Goal: Task Accomplishment & Management: Manage account settings

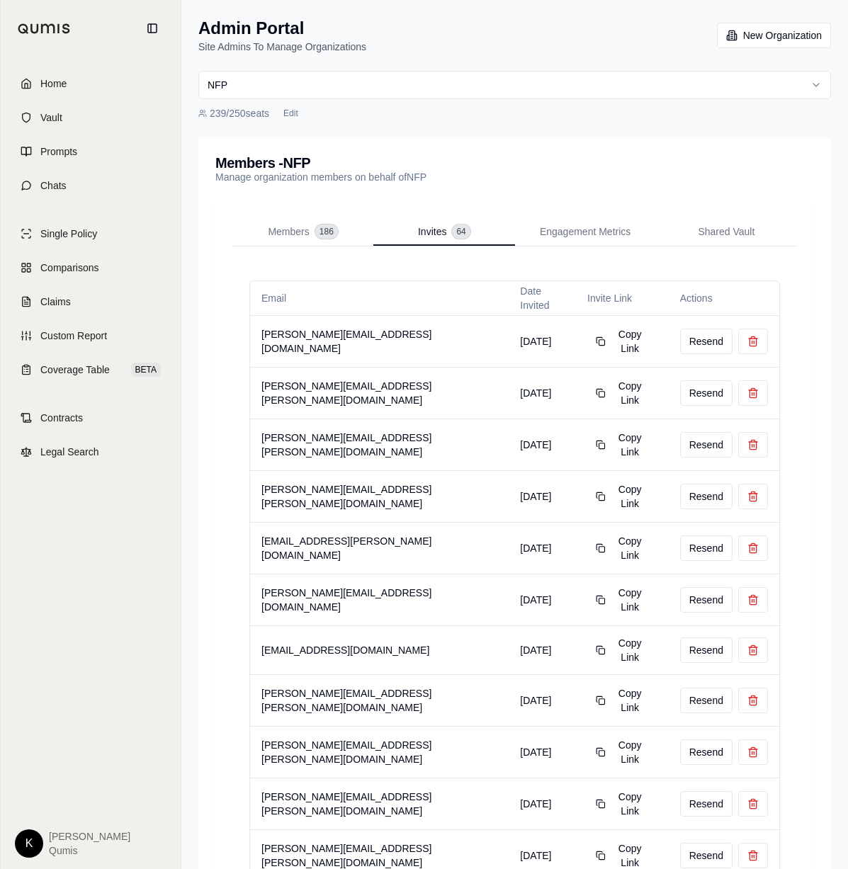
click at [68, 72] on link "Home" at bounding box center [90, 83] width 163 height 31
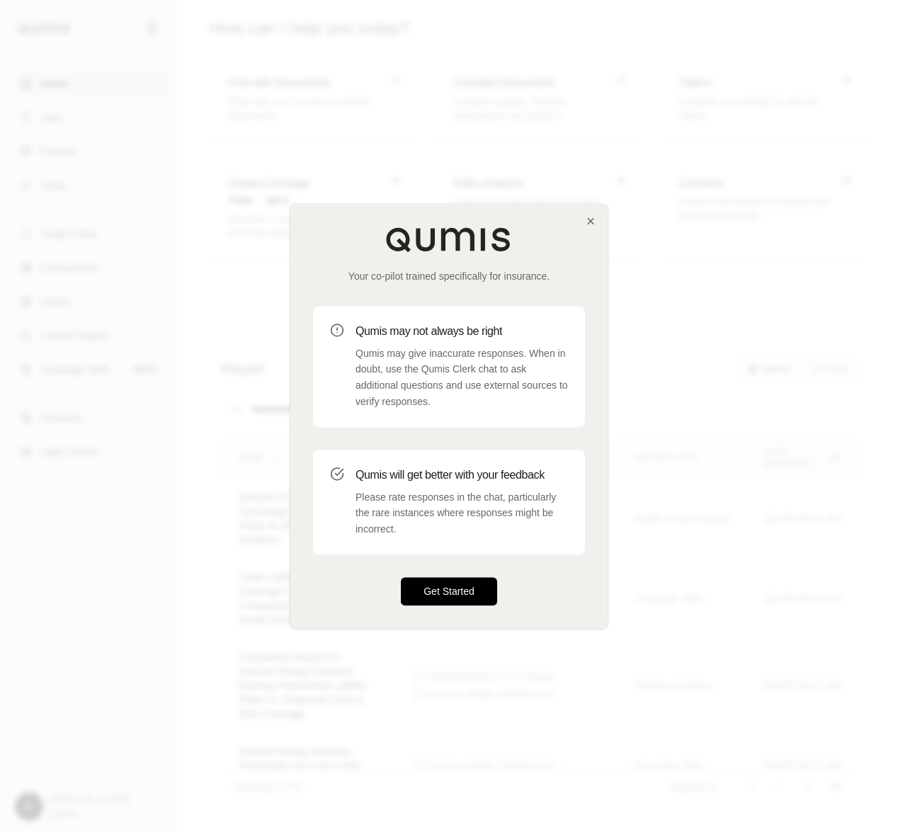
click at [448, 591] on button "Get Started" at bounding box center [449, 591] width 96 height 28
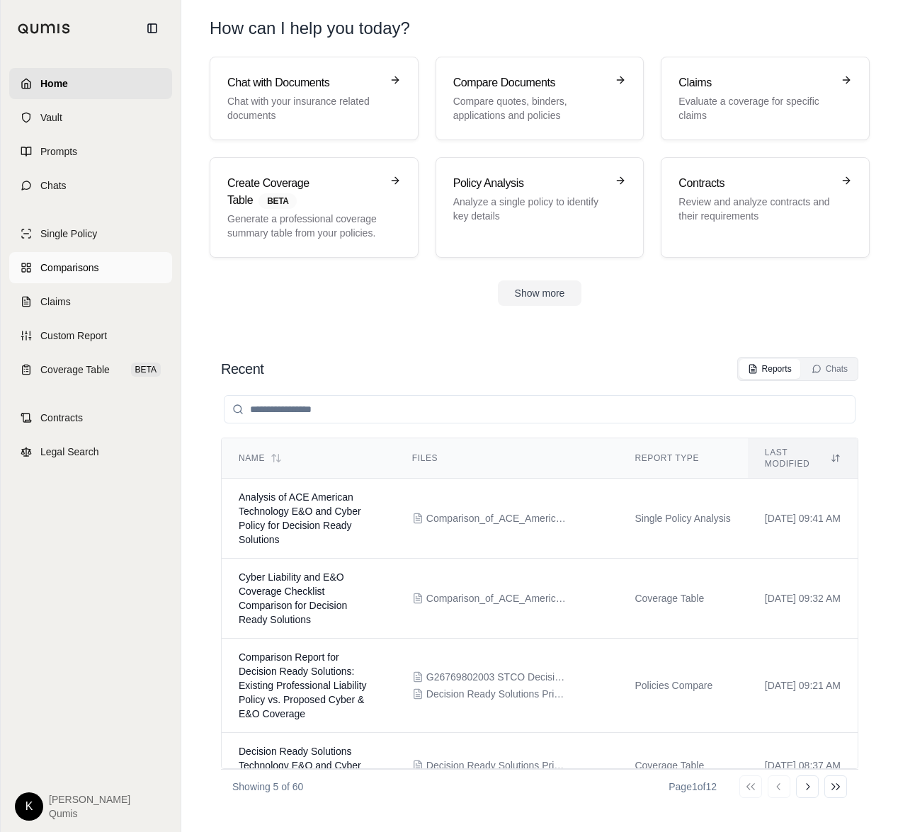
click at [75, 272] on span "Comparisons" at bounding box center [69, 268] width 58 height 14
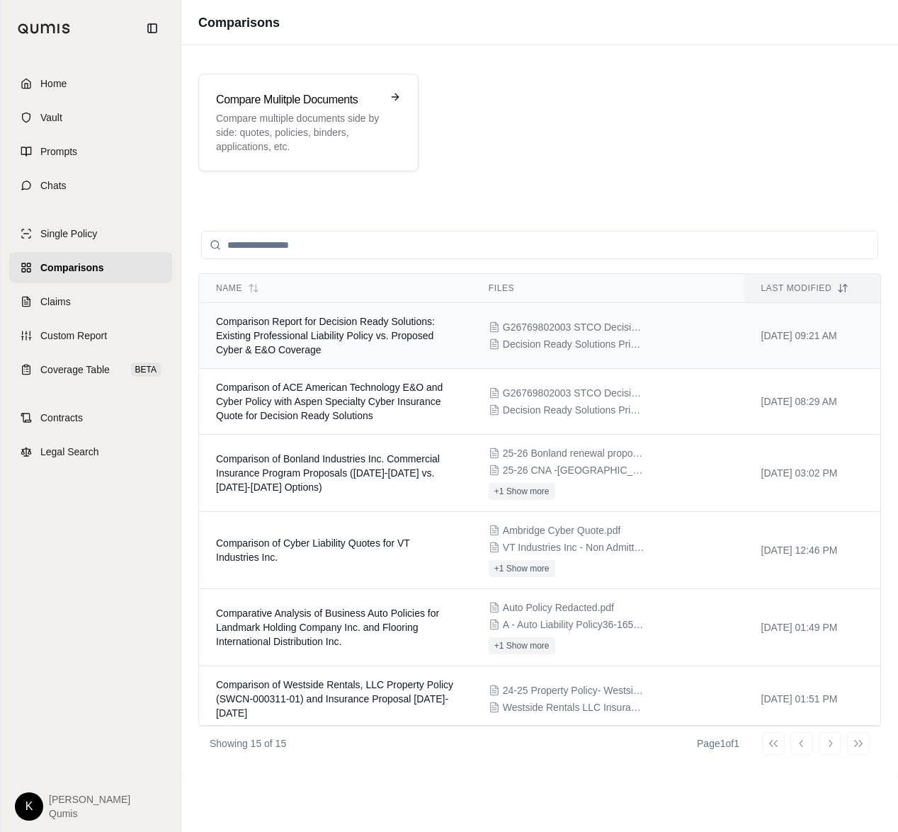
click at [274, 343] on td "Comparison Report for Decision Ready Solutions: Existing Professional Liability…" at bounding box center [335, 336] width 273 height 66
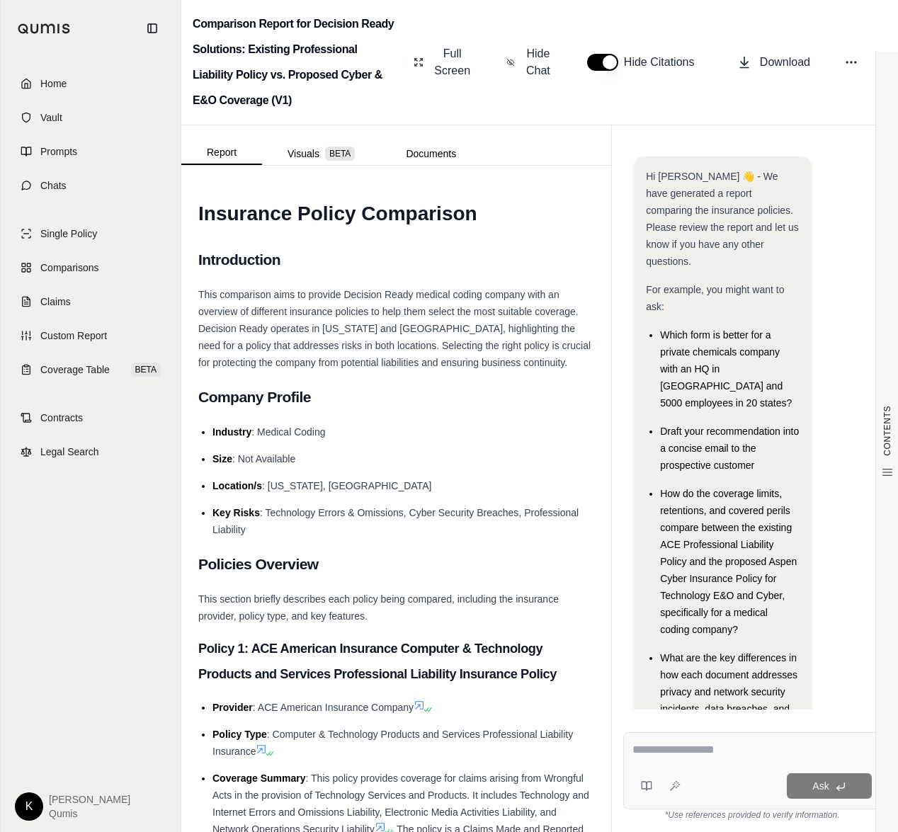
scroll to position [87, 0]
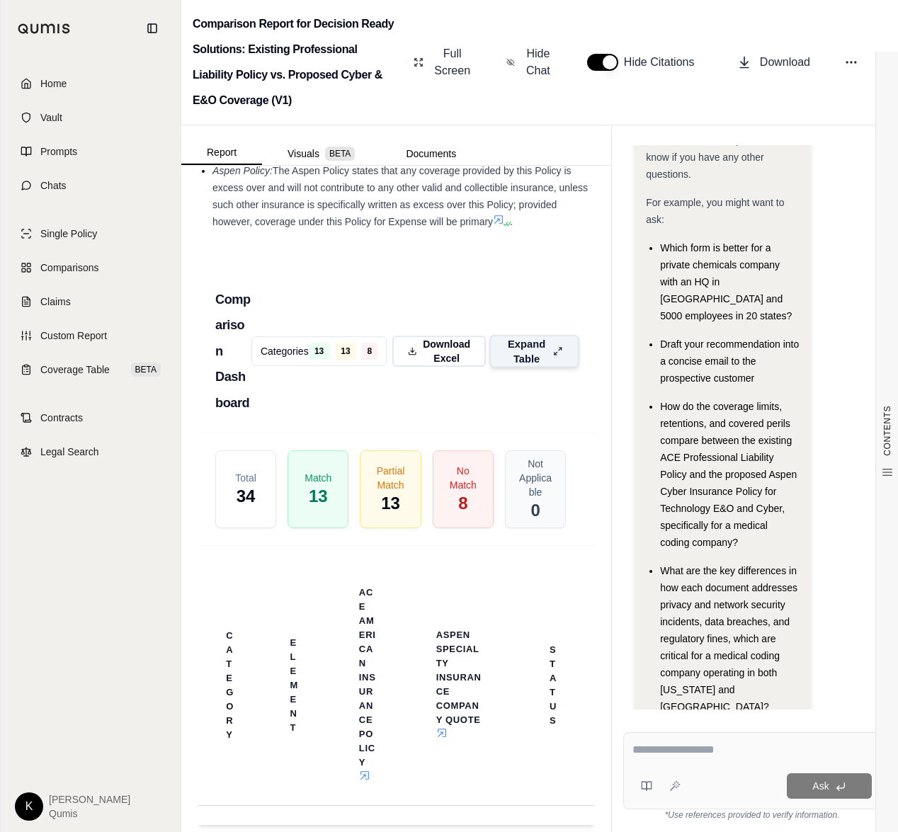
click at [527, 337] on span "Expand Table" at bounding box center [527, 351] width 42 height 30
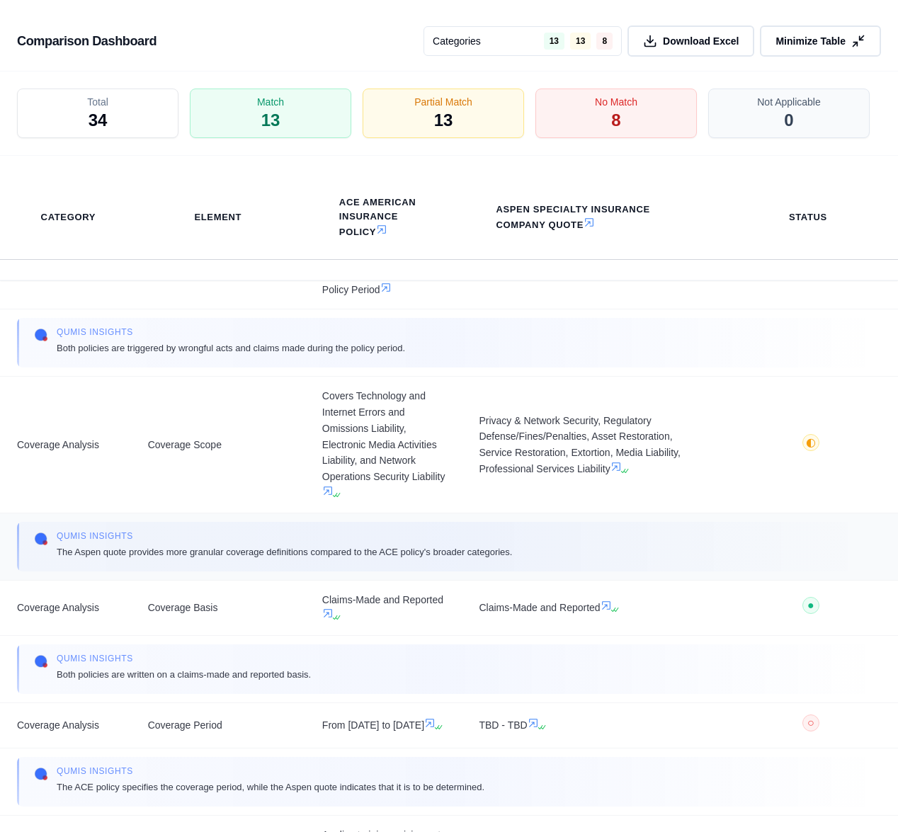
scroll to position [307, 0]
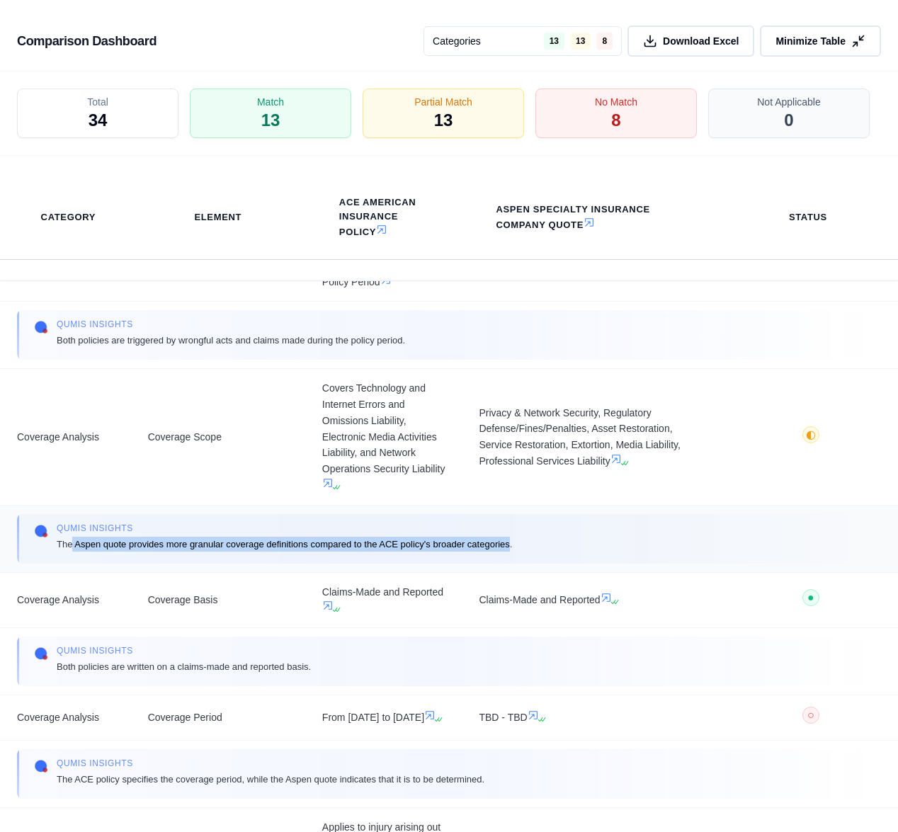
drag, startPoint x: 71, startPoint y: 545, endPoint x: 511, endPoint y: 548, distance: 439.9
click at [511, 548] on span "The Aspen quote provides more granular coverage definitions compared to the ACE…" at bounding box center [284, 544] width 455 height 15
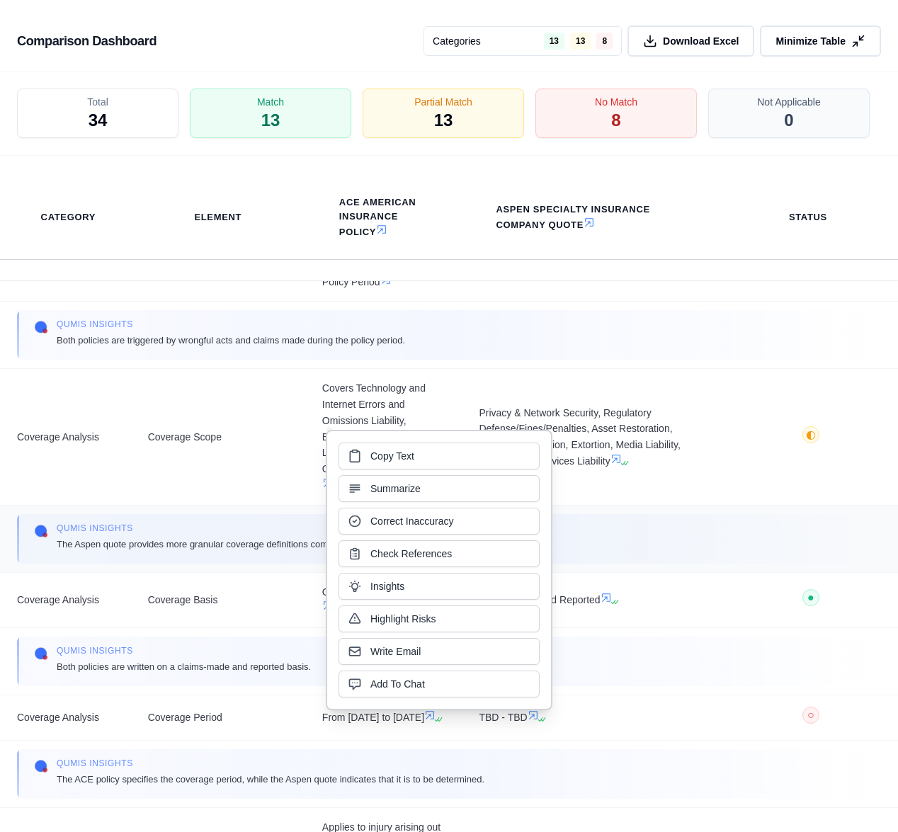
click at [647, 559] on div "Qumis INSIGHTS The Aspen quote provides more granular coverage definitions comp…" at bounding box center [449, 539] width 864 height 50
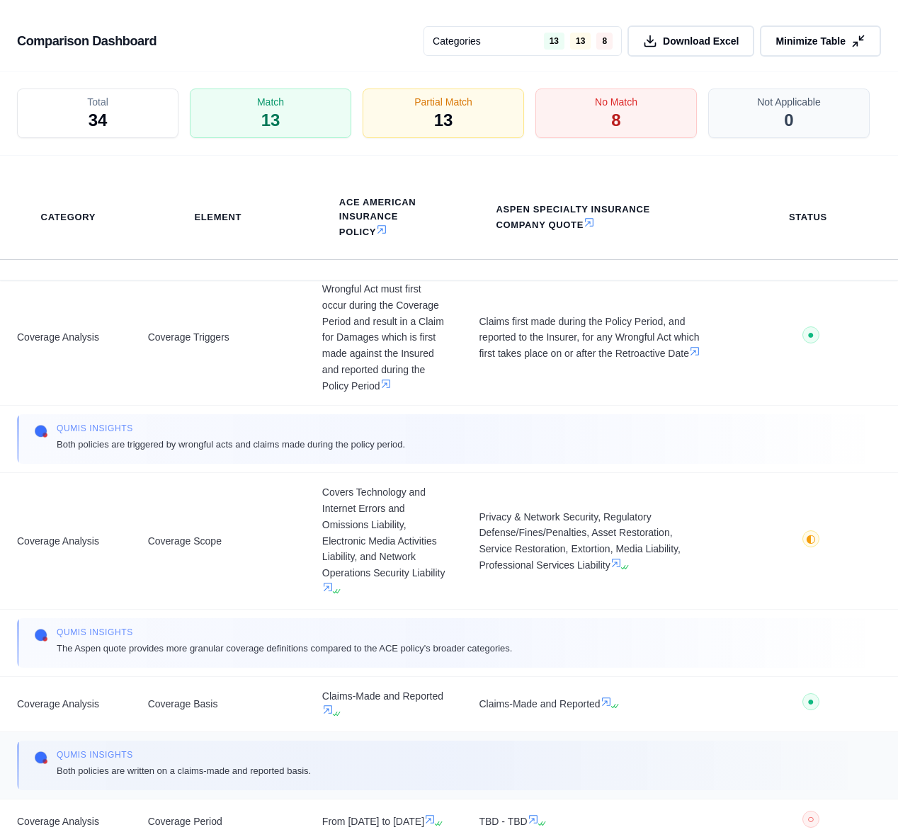
scroll to position [0, 0]
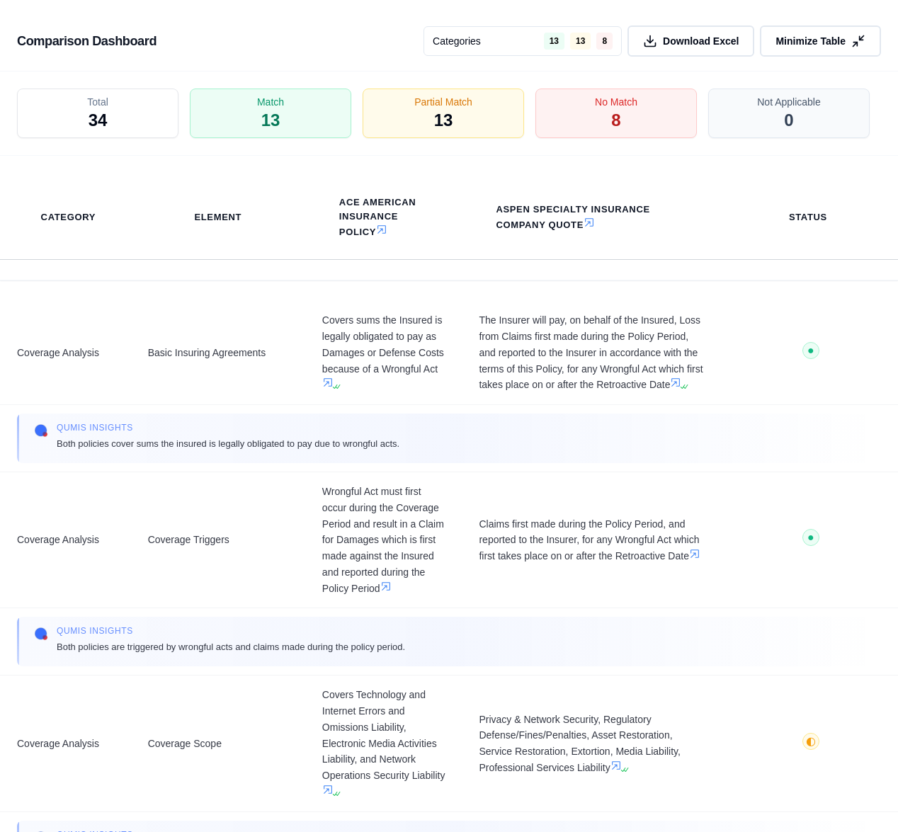
click at [820, 39] on span "Minimize Table" at bounding box center [811, 41] width 70 height 14
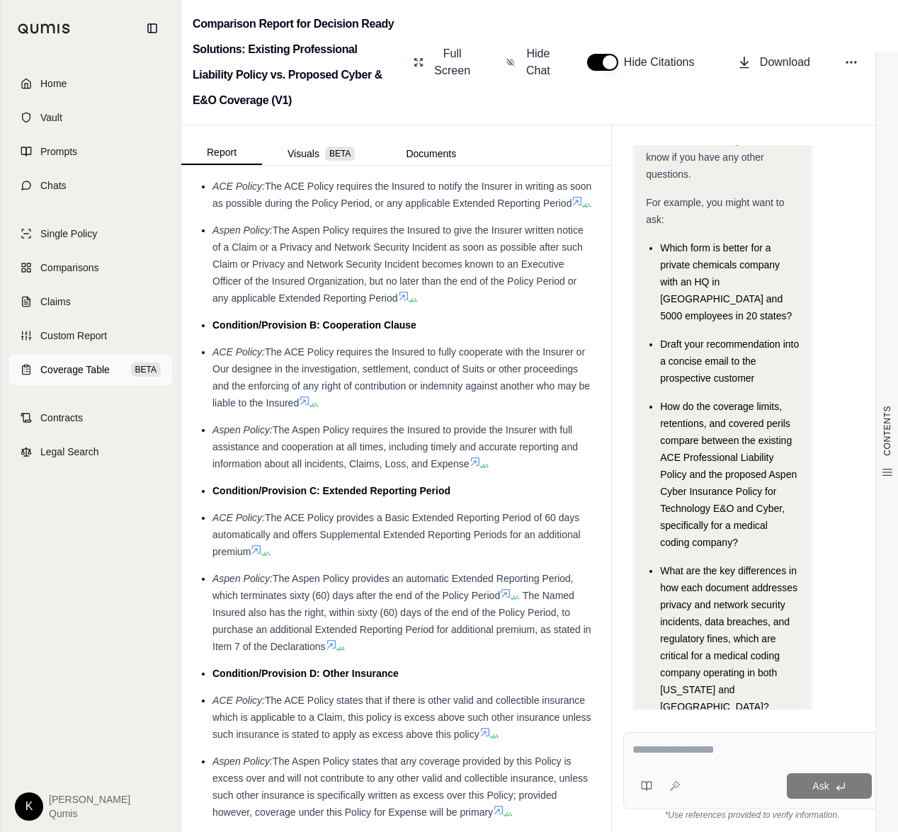
click at [42, 361] on link "Coverage Table BETA" at bounding box center [90, 369] width 163 height 31
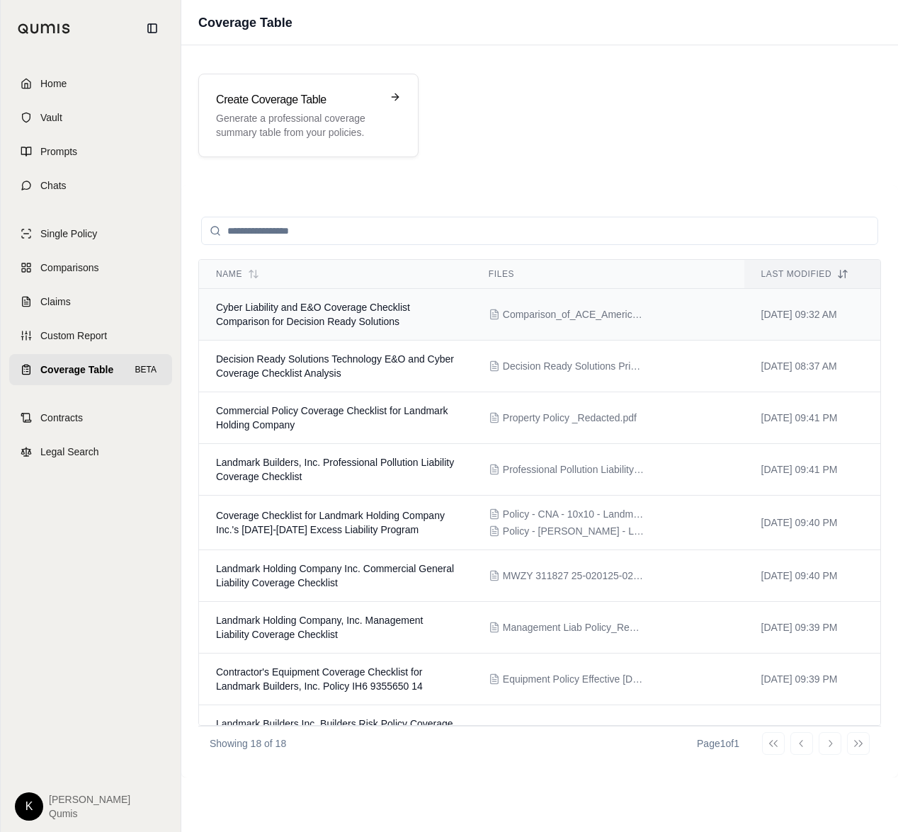
click at [278, 312] on span "Cyber Liability and E&O Coverage Checklist Comparison for Decision Ready Soluti…" at bounding box center [313, 314] width 194 height 25
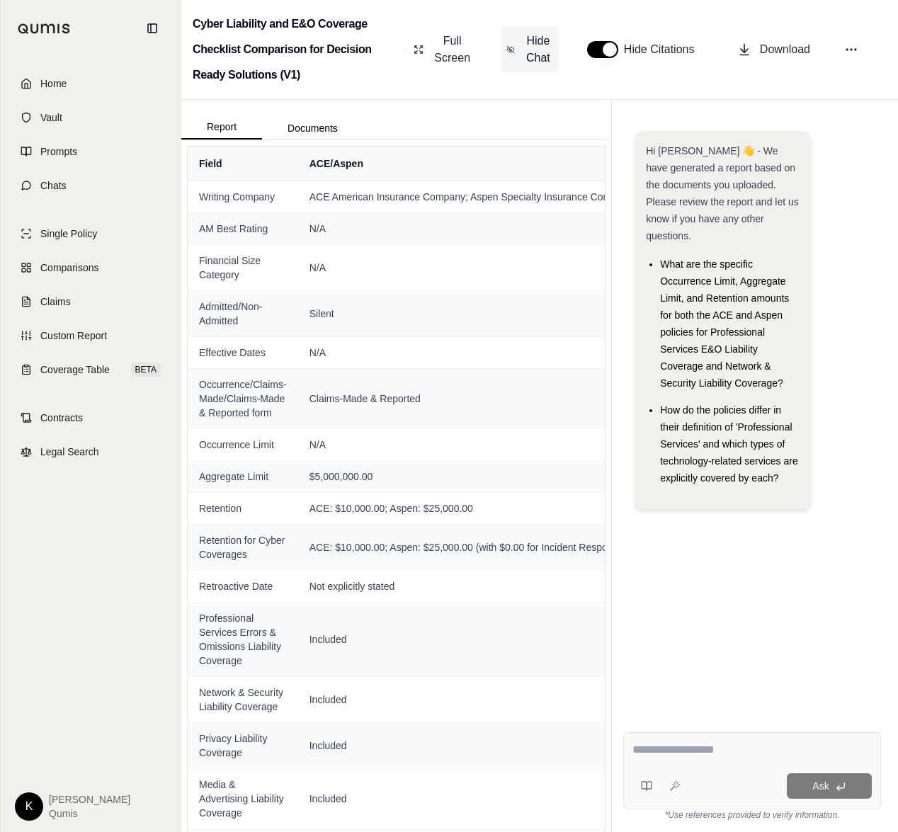
click at [538, 47] on span "Hide Chat" at bounding box center [538, 50] width 30 height 34
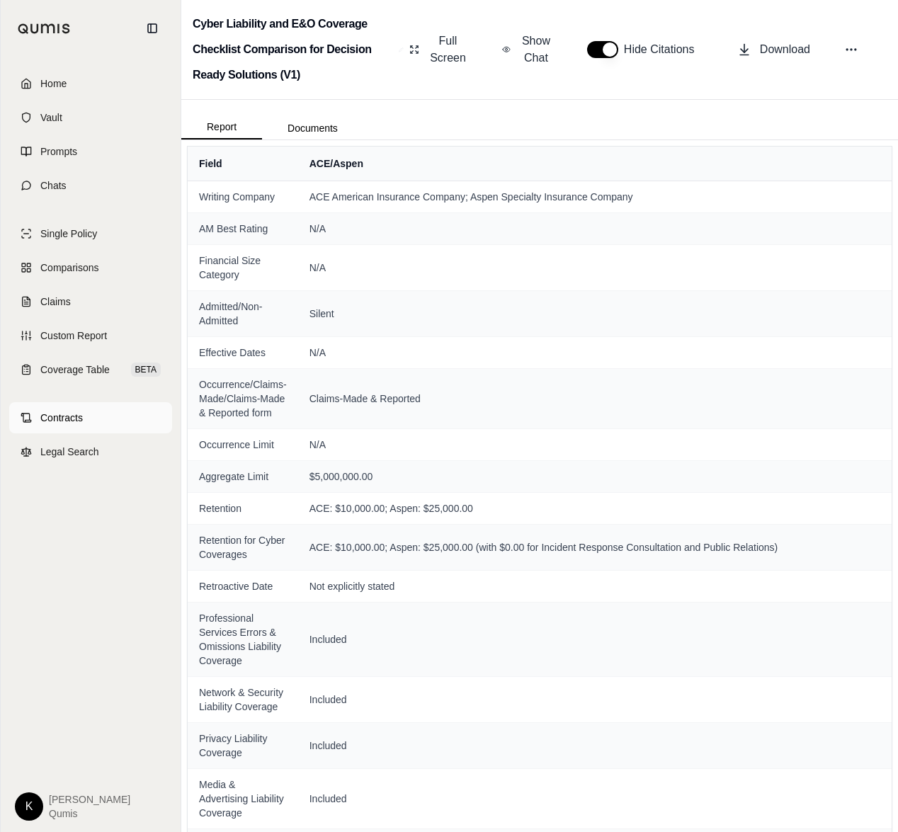
click at [40, 418] on span "Contracts" at bounding box center [61, 418] width 42 height 14
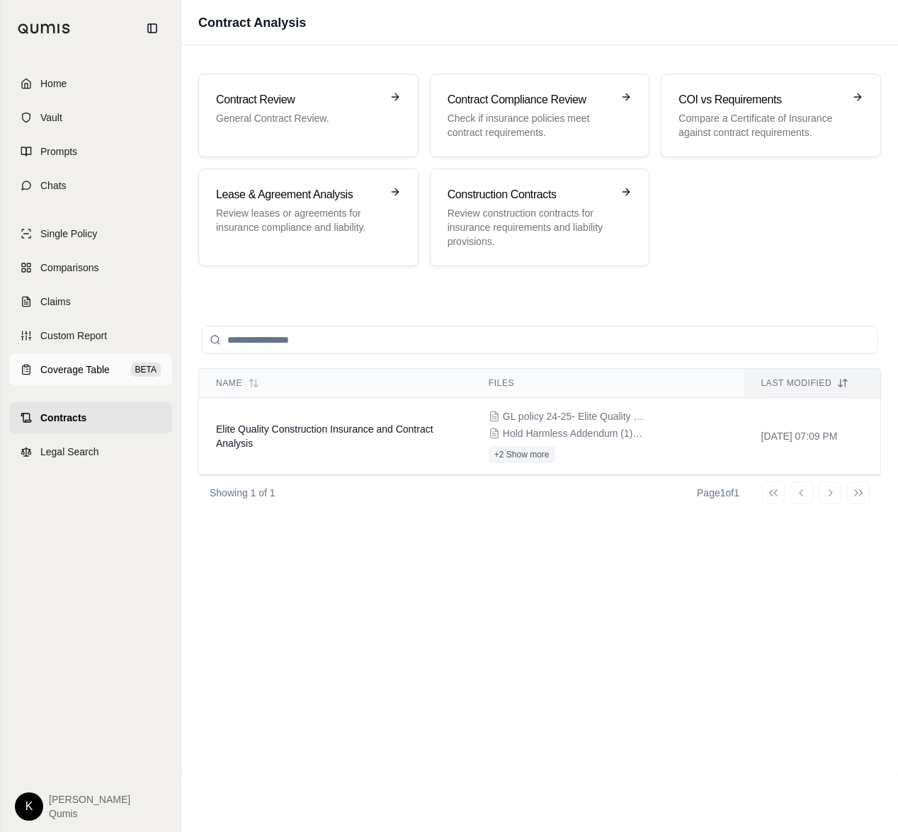
click at [79, 370] on span "Coverage Table" at bounding box center [74, 370] width 69 height 14
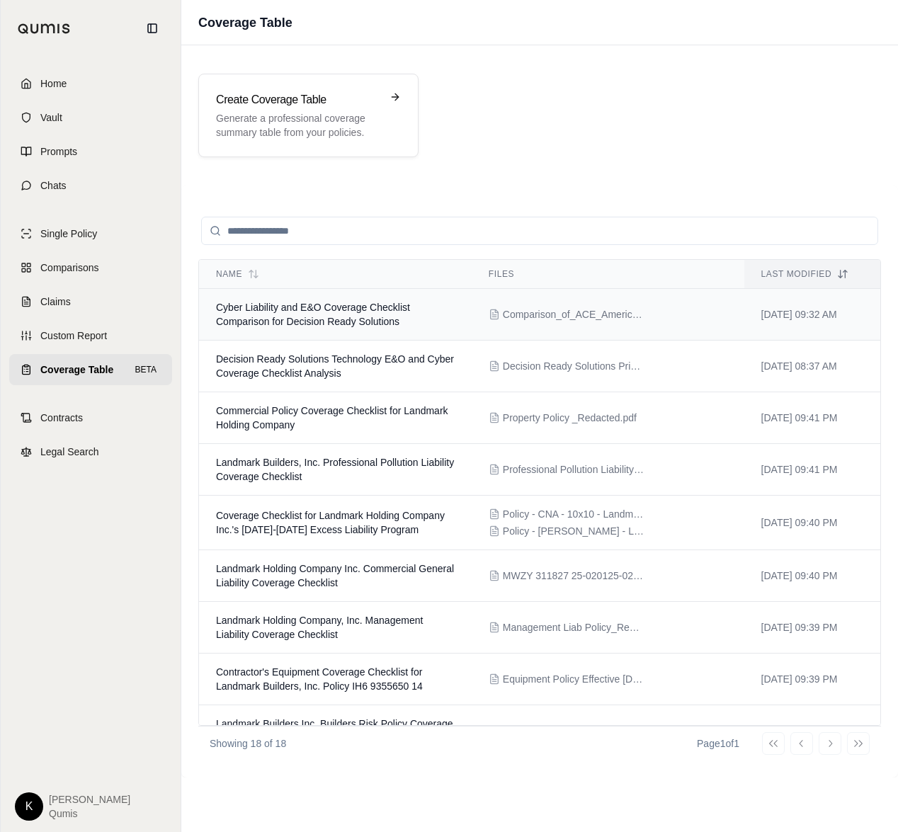
click at [301, 324] on span "Cyber Liability and E&O Coverage Checklist Comparison for Decision Ready Soluti…" at bounding box center [313, 314] width 194 height 25
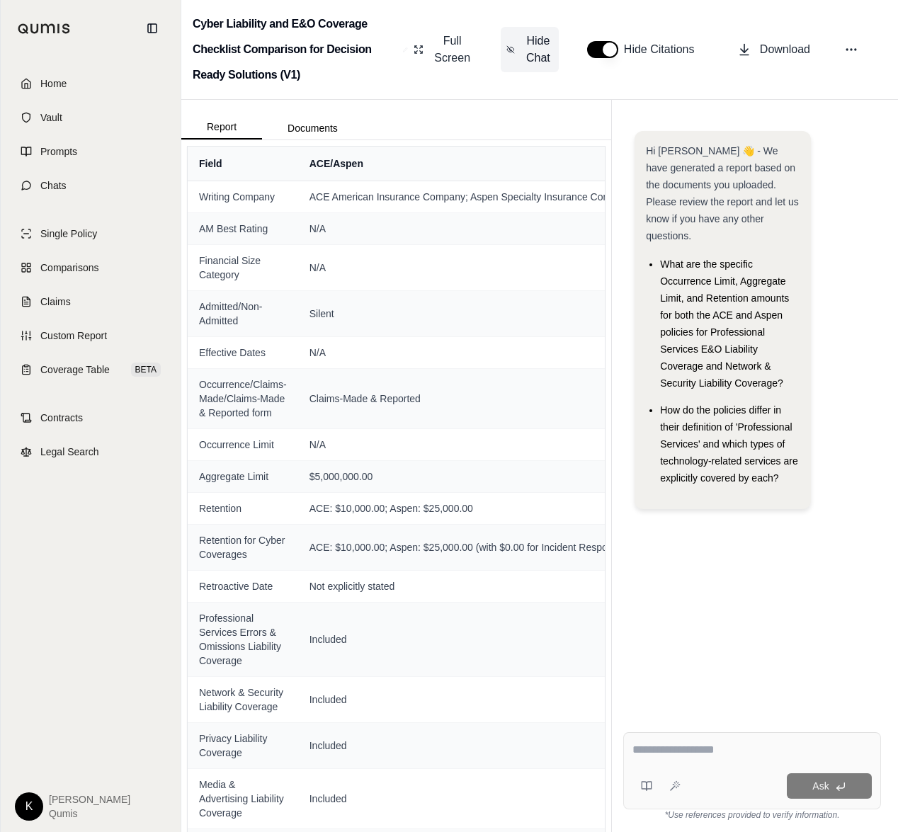
click at [528, 39] on span "Hide Chat" at bounding box center [538, 50] width 30 height 34
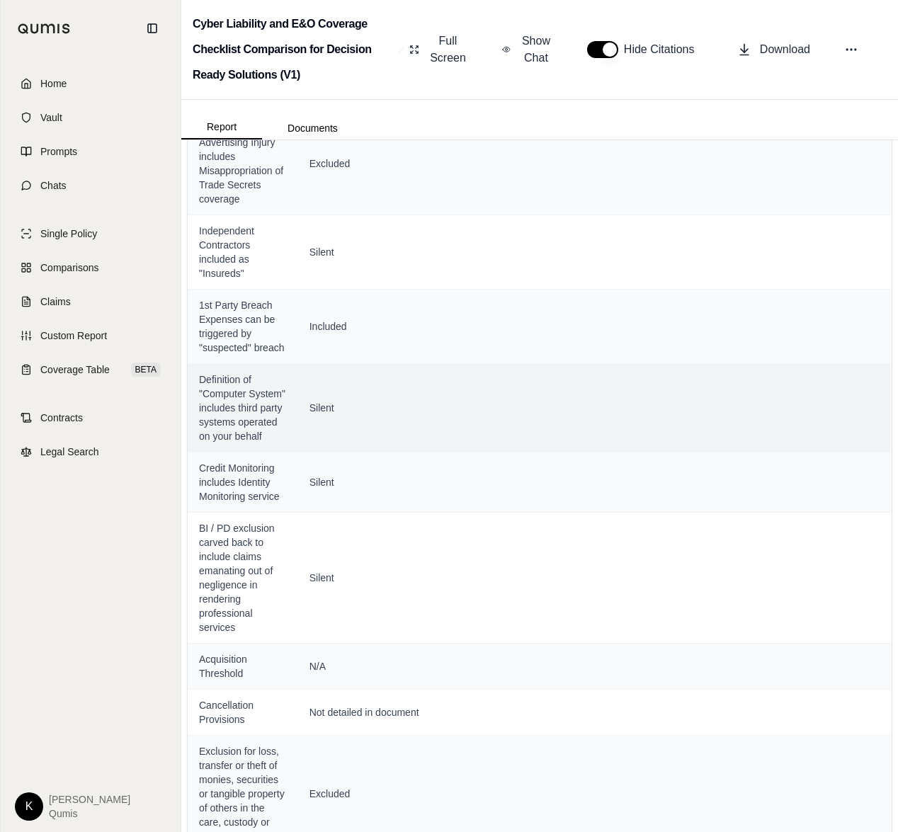
scroll to position [1706, 0]
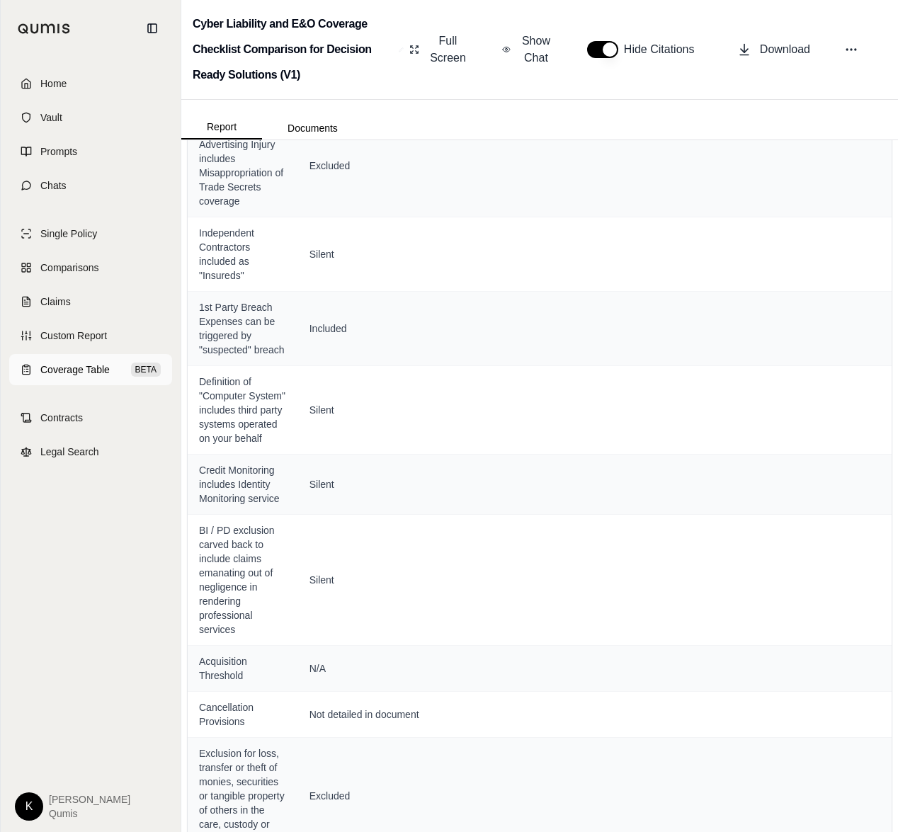
click at [58, 370] on span "Coverage Table" at bounding box center [74, 370] width 69 height 14
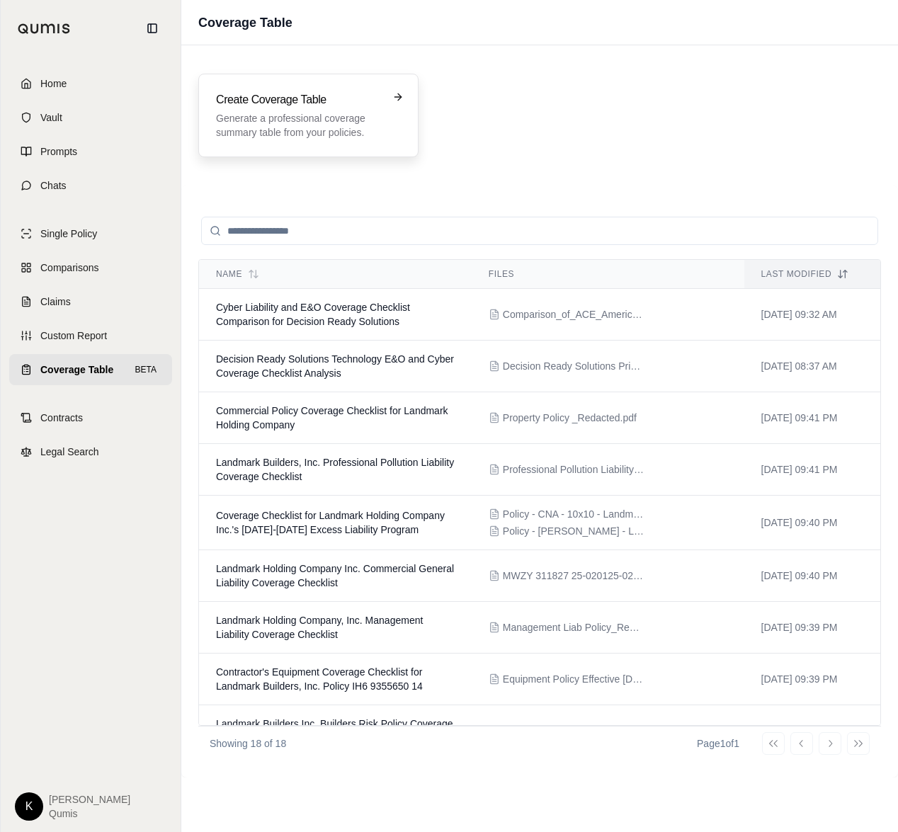
click at [266, 107] on h3 "Create Coverage Table" at bounding box center [298, 99] width 165 height 17
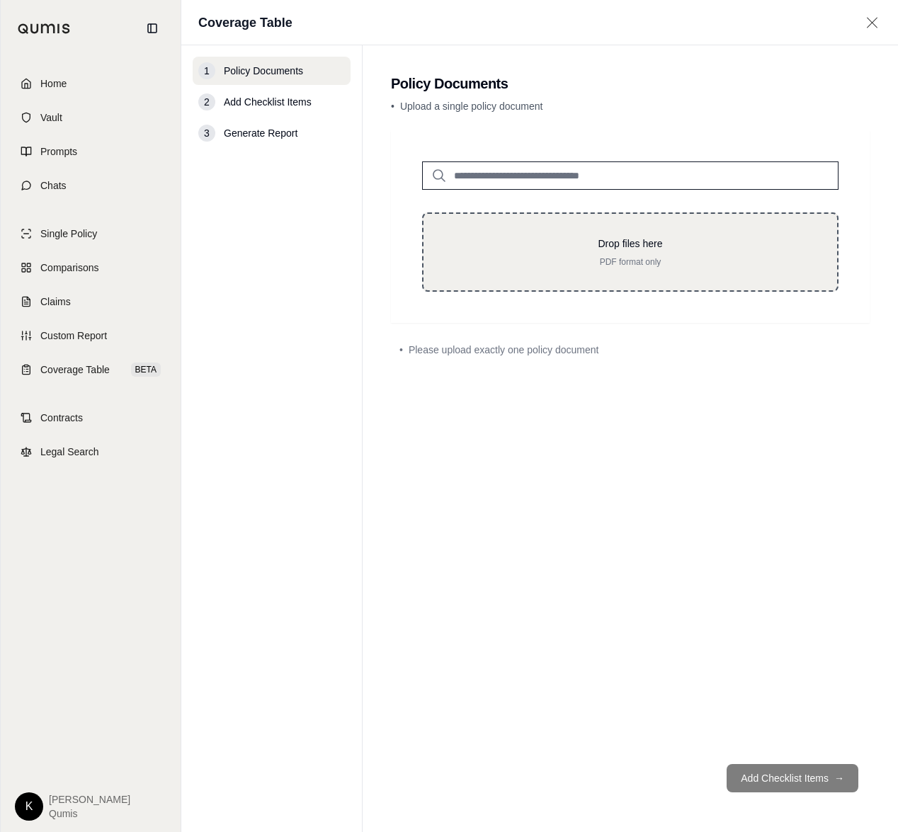
click at [617, 242] on p "Drop files here" at bounding box center [630, 244] width 368 height 14
type input "**********"
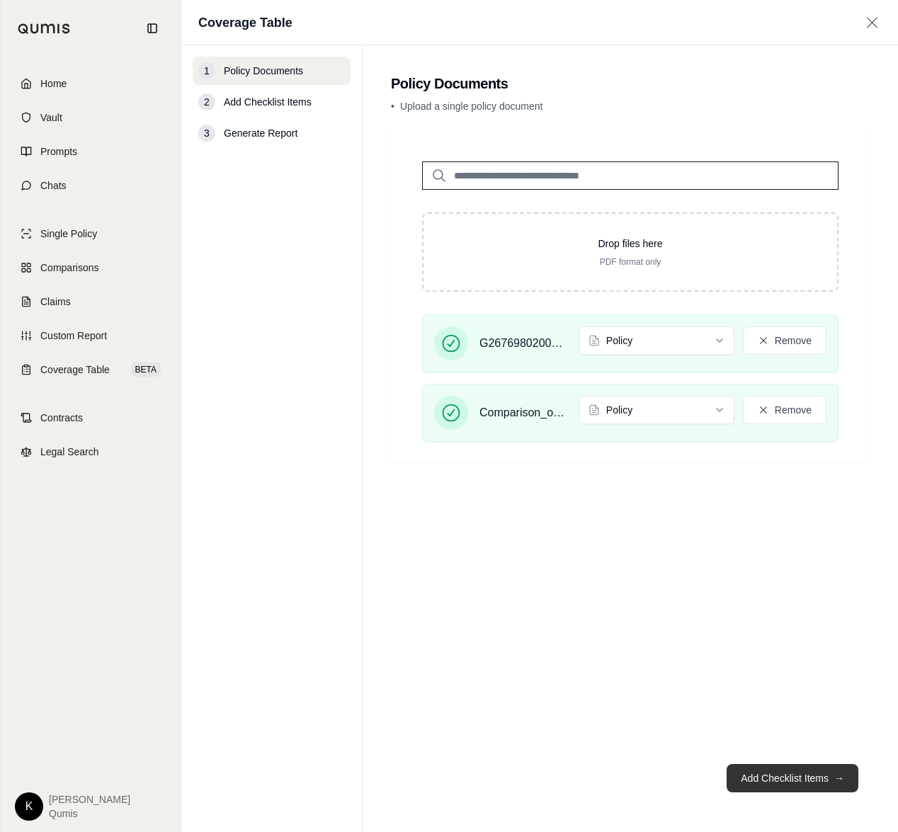
click at [773, 783] on button "Add Checklist Items →" at bounding box center [793, 778] width 132 height 28
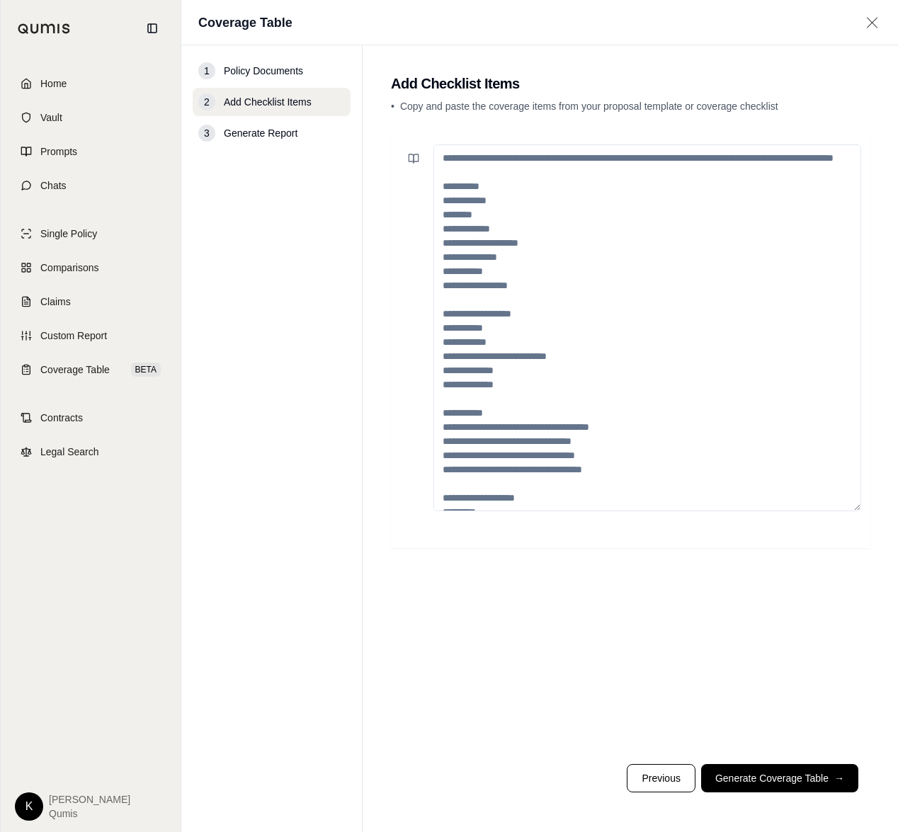
click at [550, 204] on textarea at bounding box center [647, 327] width 428 height 367
paste textarea "**********"
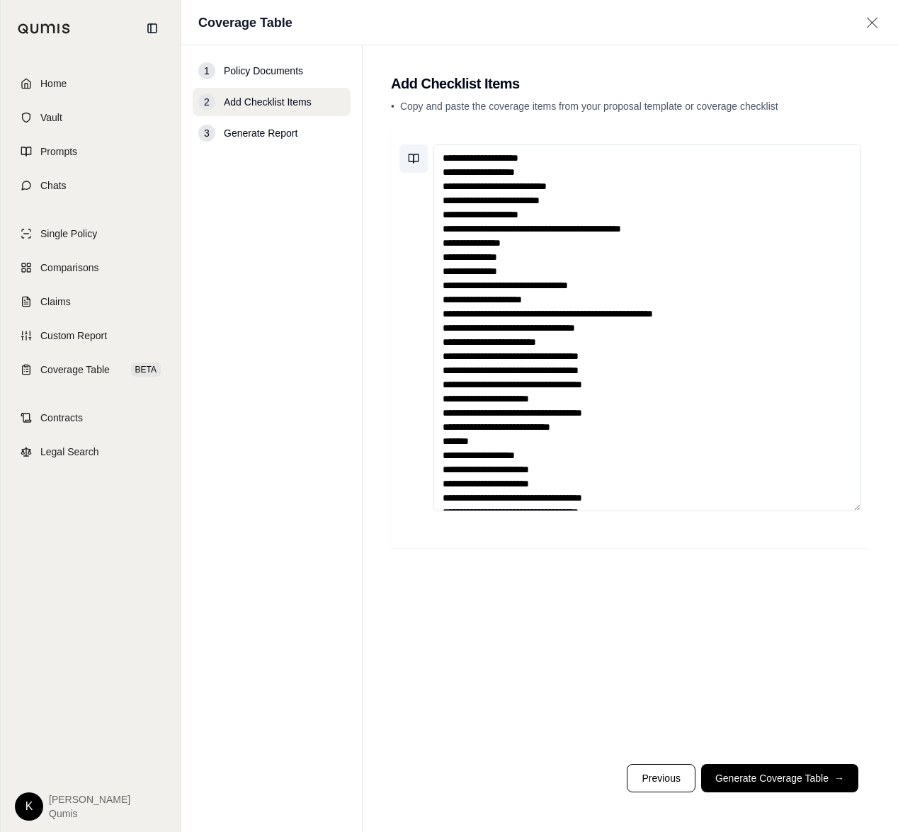
type textarea "**********"
click at [412, 152] on button at bounding box center [413, 158] width 28 height 28
drag, startPoint x: 365, startPoint y: 206, endPoint x: 382, endPoint y: 191, distance: 22.5
click at [365, 205] on main "Add Checklist Items • Copy and paste the coverage items from your proposal temp…" at bounding box center [630, 438] width 535 height 787
click at [409, 158] on icon at bounding box center [413, 158] width 11 height 11
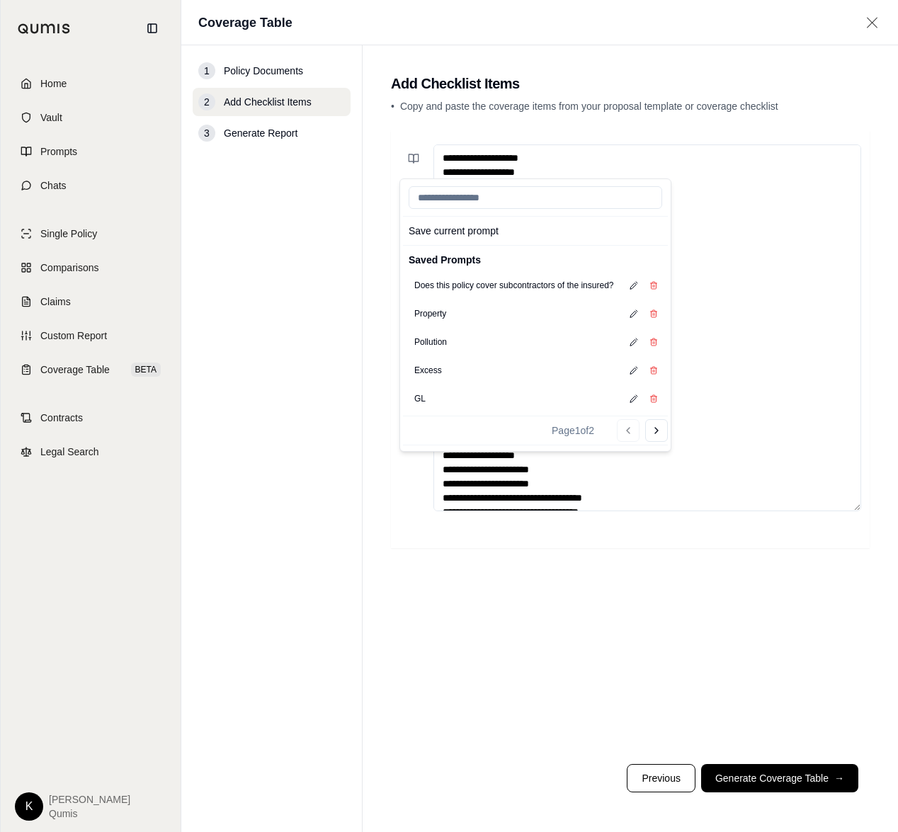
click at [438, 196] on input "search" at bounding box center [536, 197] width 254 height 23
click at [487, 235] on button "Save current prompt" at bounding box center [535, 231] width 265 height 23
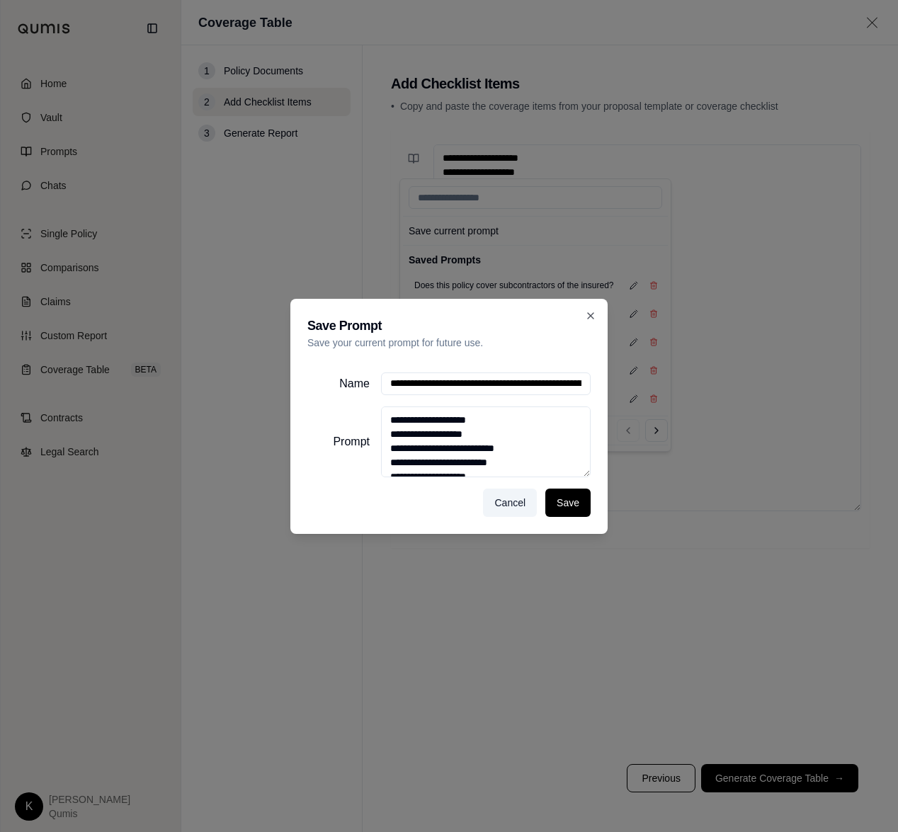
click at [465, 390] on input "Name" at bounding box center [486, 384] width 210 height 23
drag, startPoint x: 465, startPoint y: 390, endPoint x: 488, endPoint y: 384, distance: 24.2
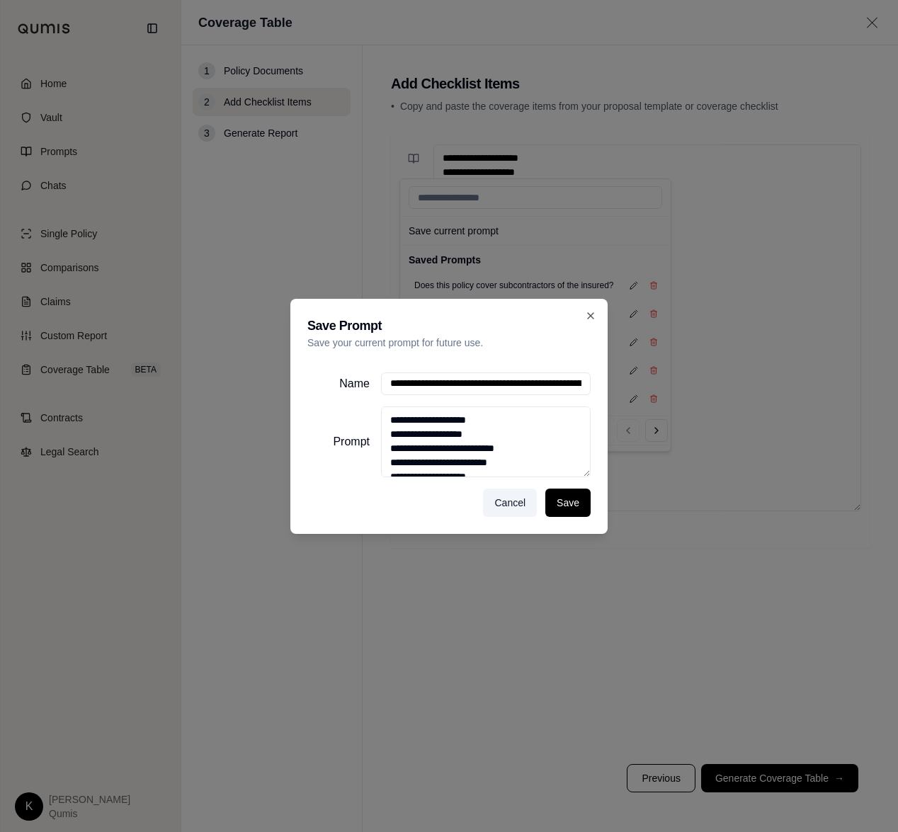
click at [465, 390] on input "Name" at bounding box center [486, 384] width 210 height 23
type input "**********"
drag, startPoint x: 570, startPoint y: 504, endPoint x: 567, endPoint y: 527, distance: 22.8
click at [571, 504] on button "Save" at bounding box center [567, 503] width 45 height 28
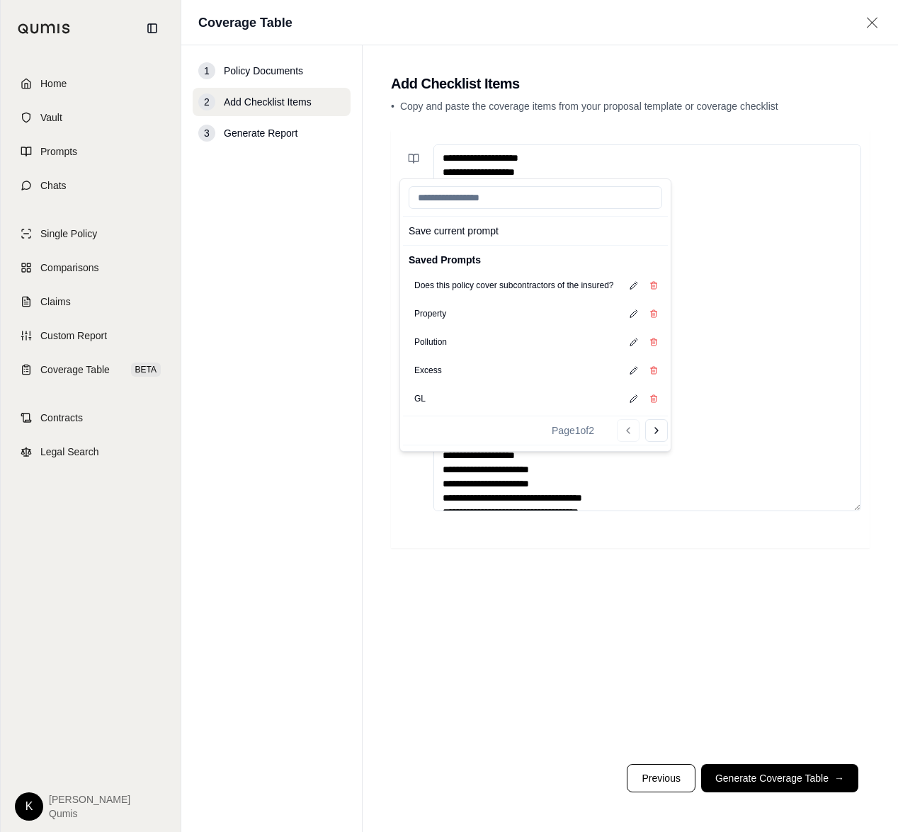
click at [365, 250] on main "Add Checklist Items • Copy and paste the coverage items from your proposal temp…" at bounding box center [630, 438] width 535 height 787
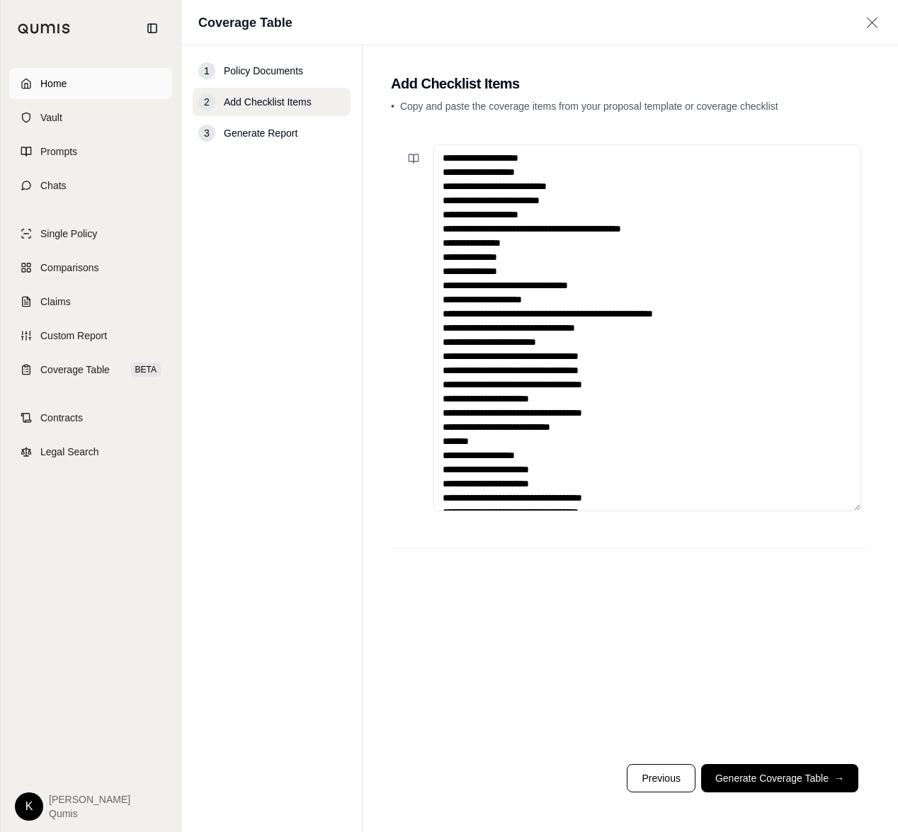
click at [59, 89] on span "Home" at bounding box center [53, 83] width 26 height 14
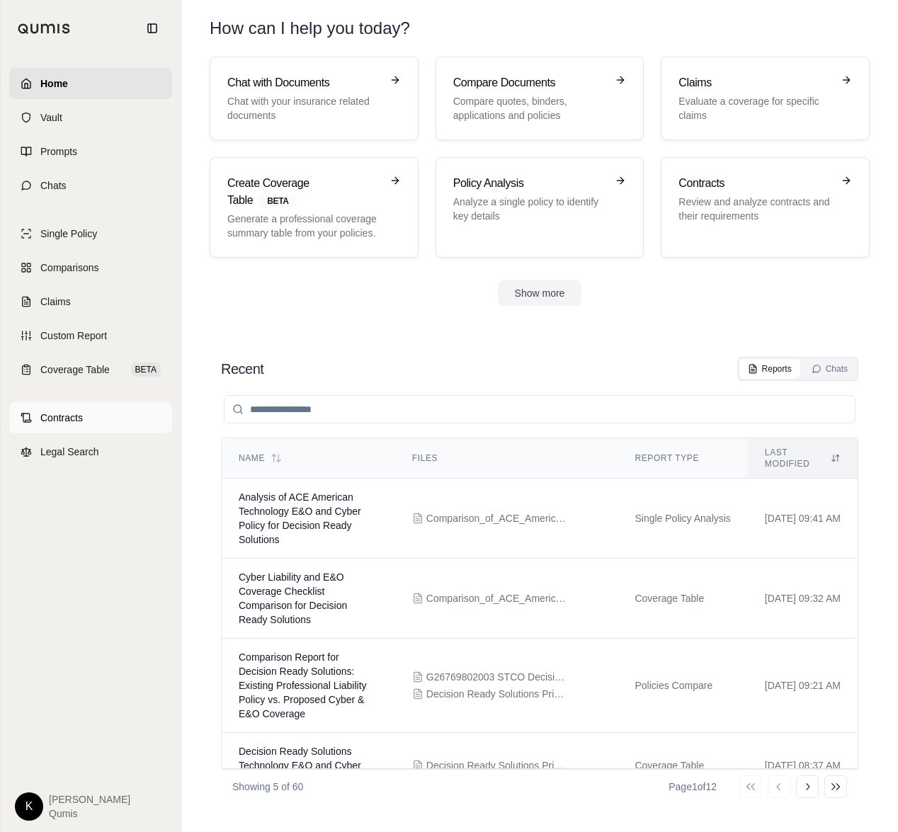
click at [84, 420] on link "Contracts" at bounding box center [90, 417] width 163 height 31
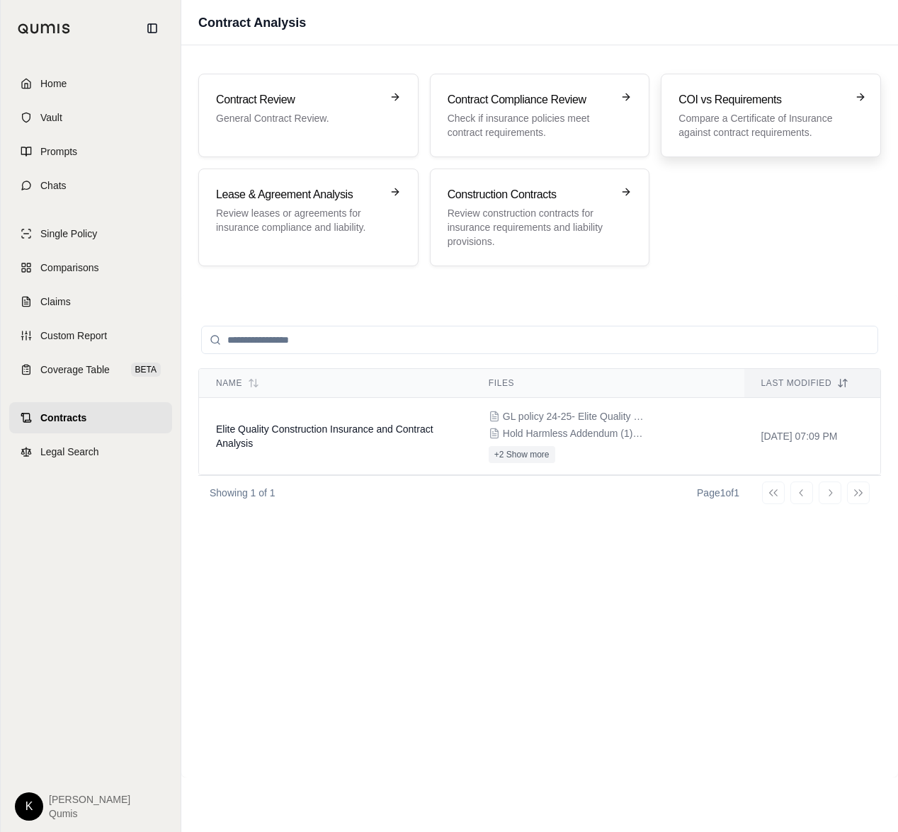
click at [725, 111] on p "Compare a Certificate of Insurance against contract requirements." at bounding box center [761, 125] width 165 height 28
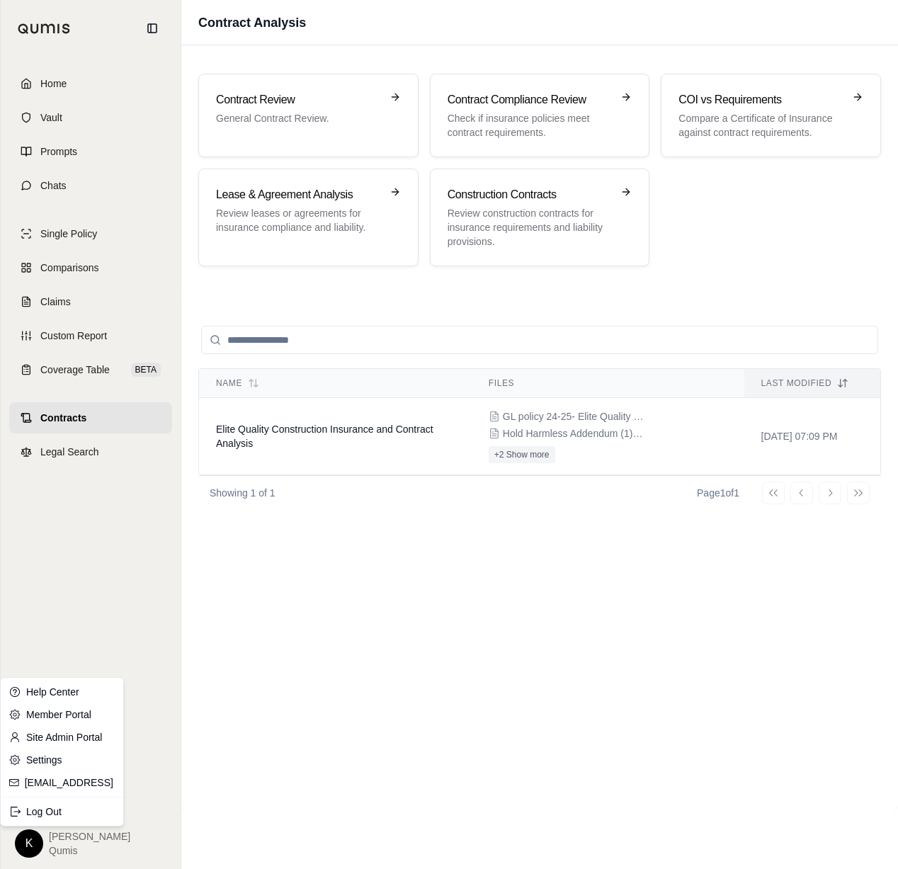
click at [22, 853] on html "Home Vault Prompts Chats Single Policy Comparisons Claims Custom Report Coverag…" at bounding box center [449, 434] width 898 height 869
click at [84, 744] on link "Site Admin Portal" at bounding box center [62, 737] width 117 height 23
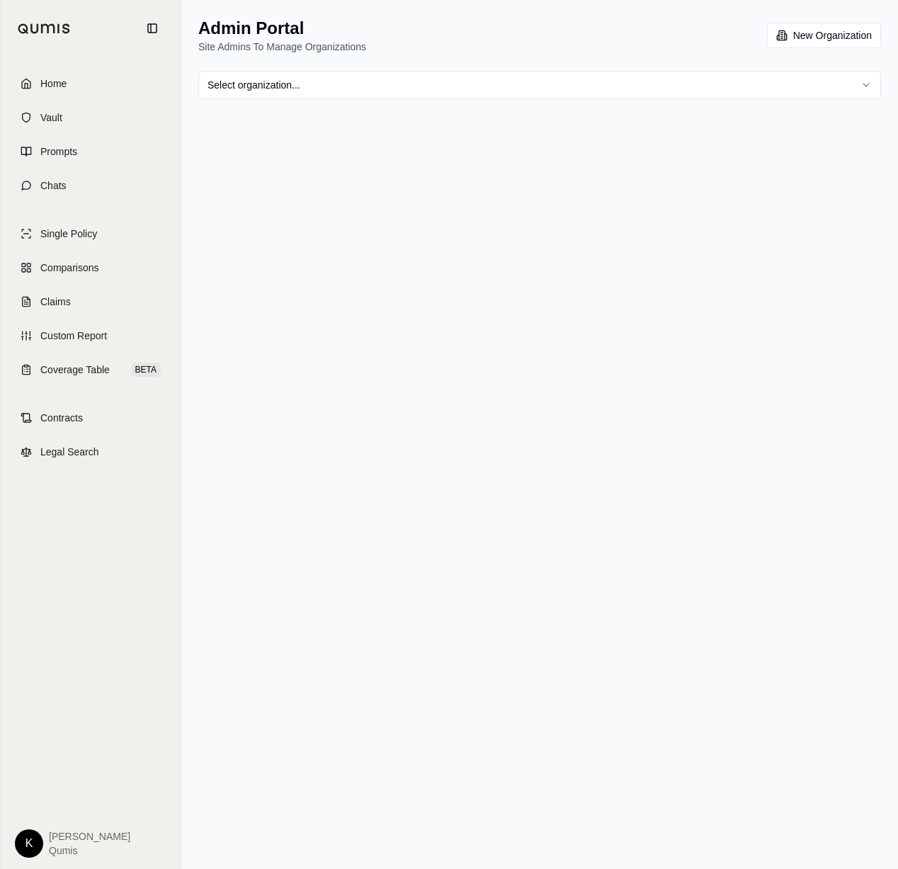
click at [421, 90] on html "Home Vault Prompts Chats Single Policy Comparisons Claims Custom Report Coverag…" at bounding box center [449, 434] width 898 height 869
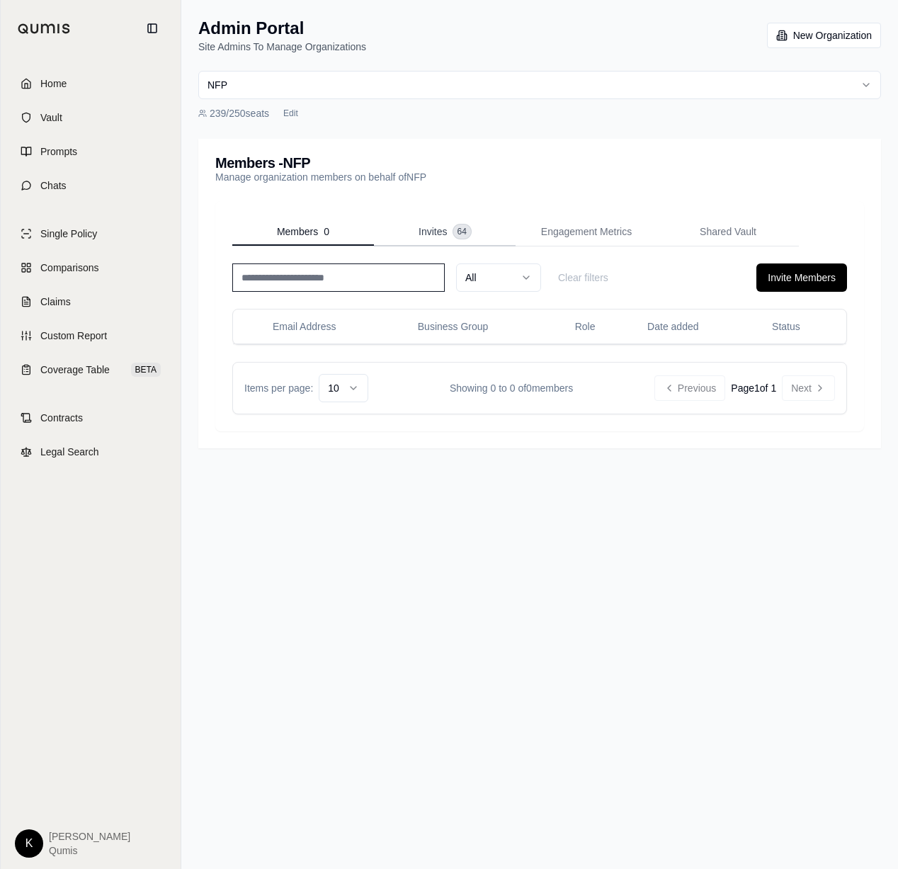
click at [446, 235] on span "Invites" at bounding box center [433, 232] width 28 height 14
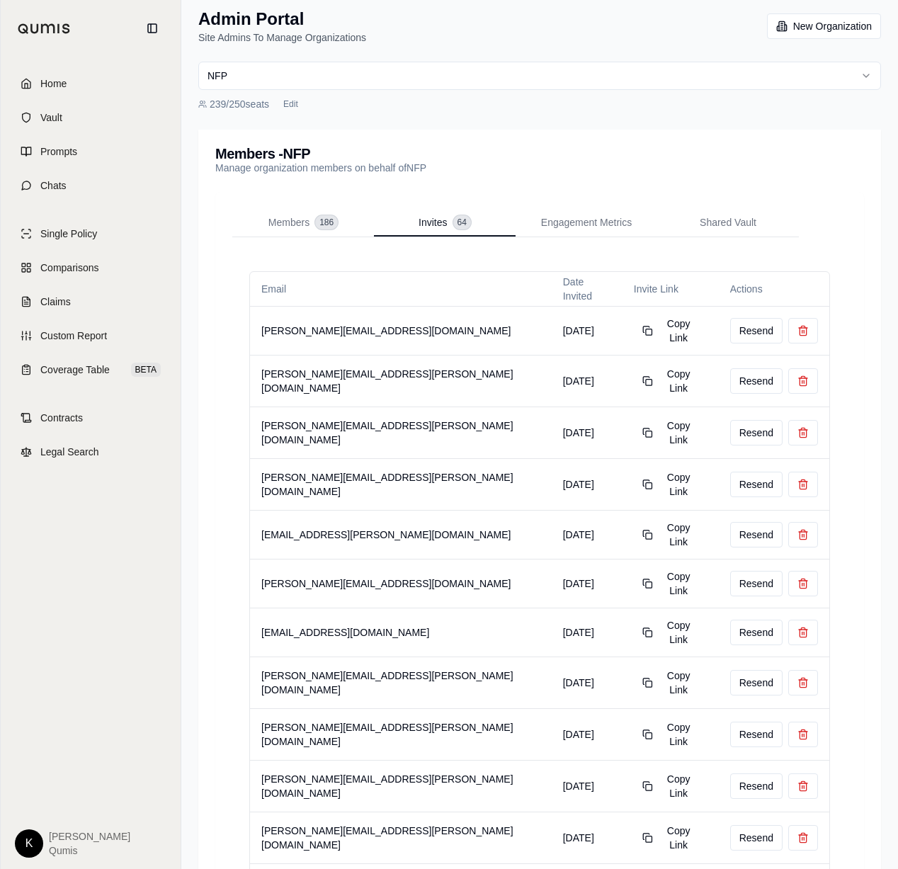
scroll to position [8, 0]
click at [287, 227] on span "Members" at bounding box center [288, 223] width 41 height 14
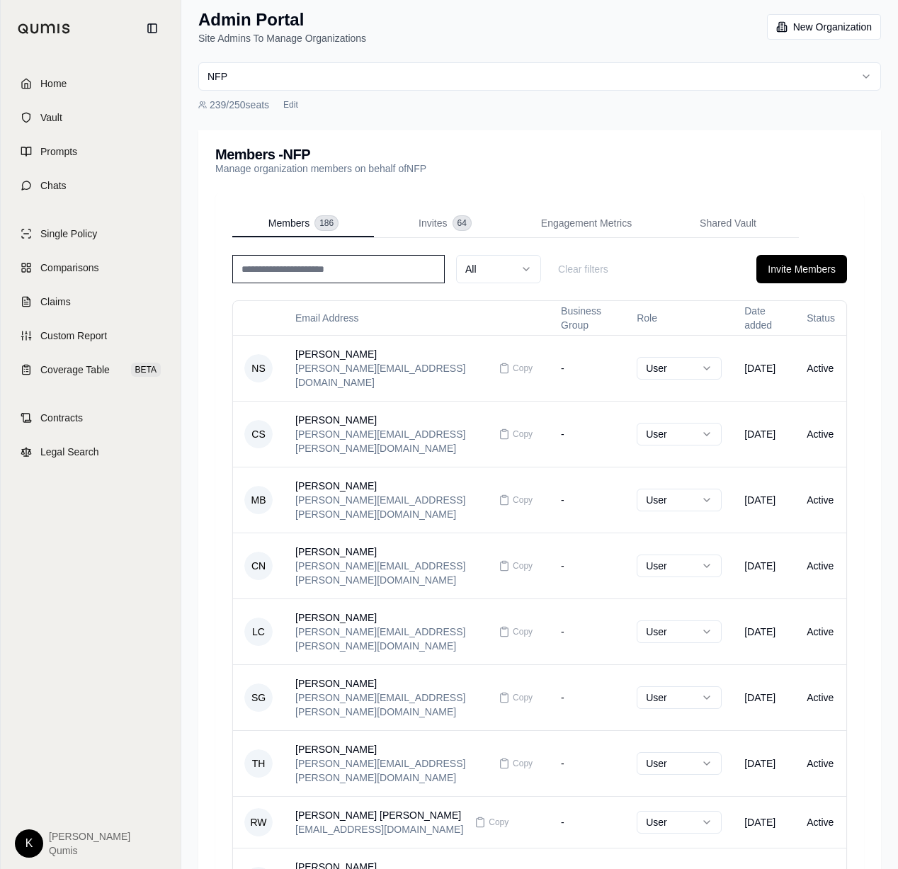
click at [299, 280] on input at bounding box center [338, 269] width 212 height 28
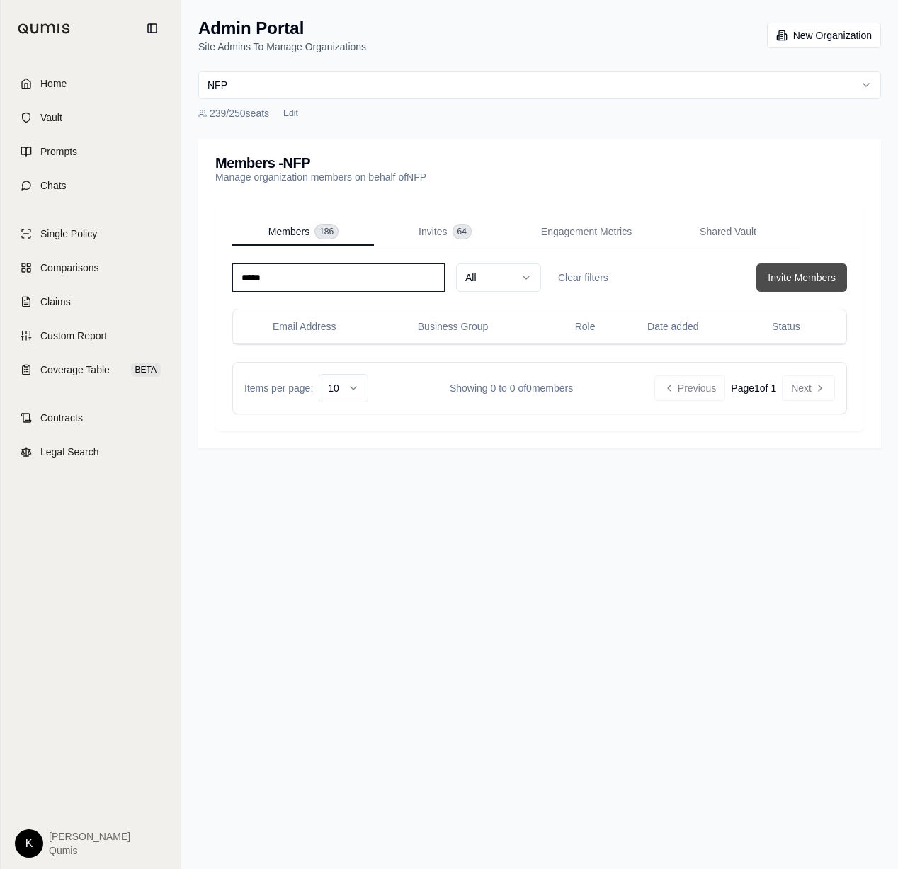
type input "*****"
click at [783, 274] on button "Invite Members" at bounding box center [801, 277] width 91 height 28
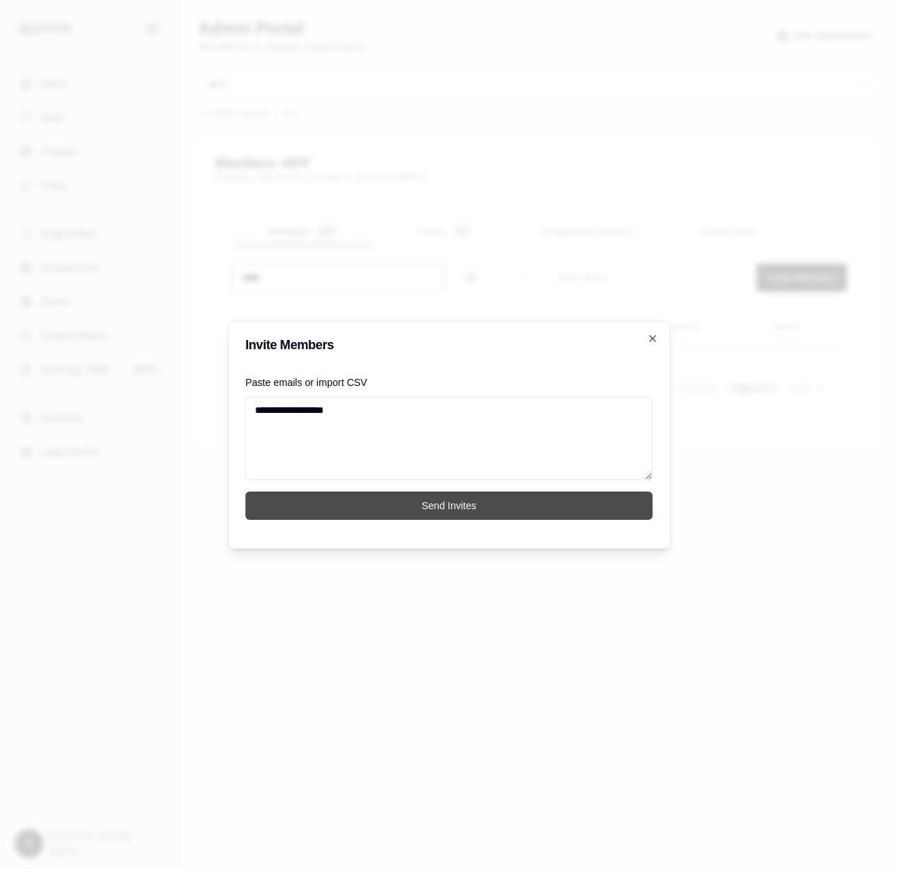
type textarea "**********"
click at [419, 508] on button "Send Invites" at bounding box center [449, 506] width 407 height 28
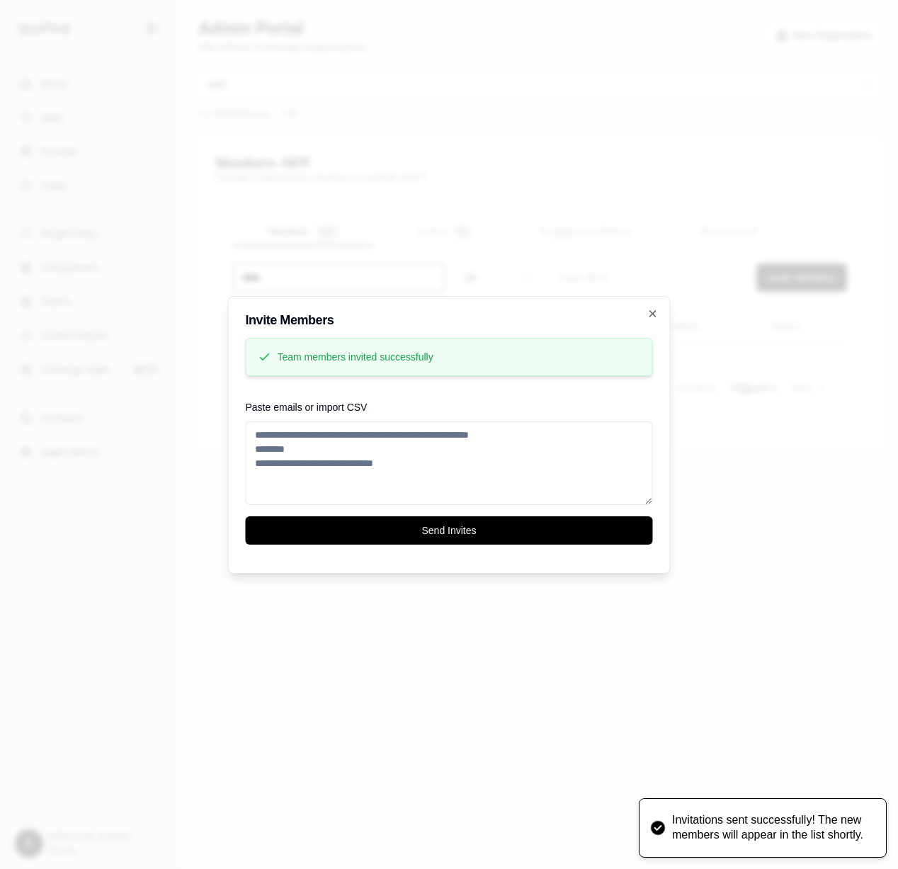
click at [651, 315] on th "Date added" at bounding box center [698, 327] width 125 height 34
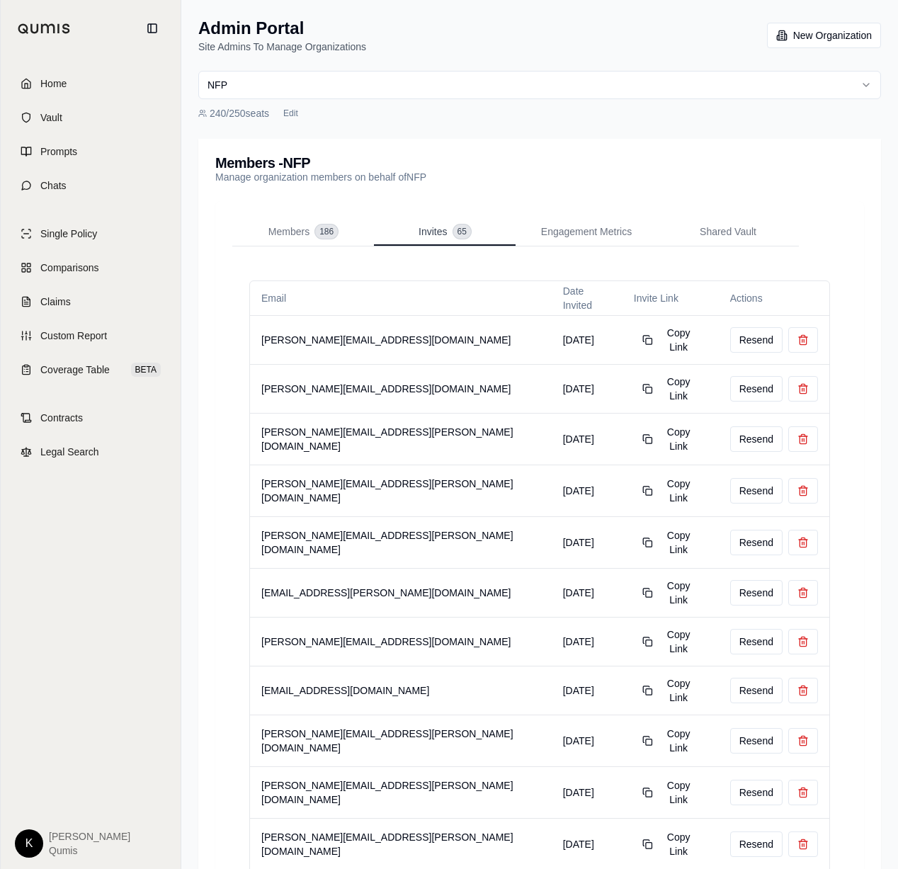
click at [419, 230] on span "Invites" at bounding box center [433, 232] width 28 height 14
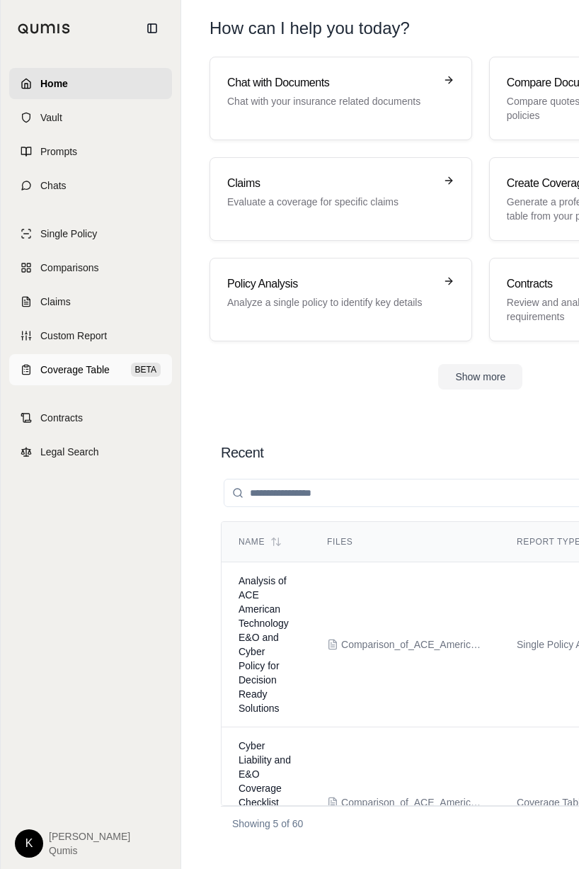
click at [101, 361] on link "Coverage Table BETA" at bounding box center [90, 369] width 163 height 31
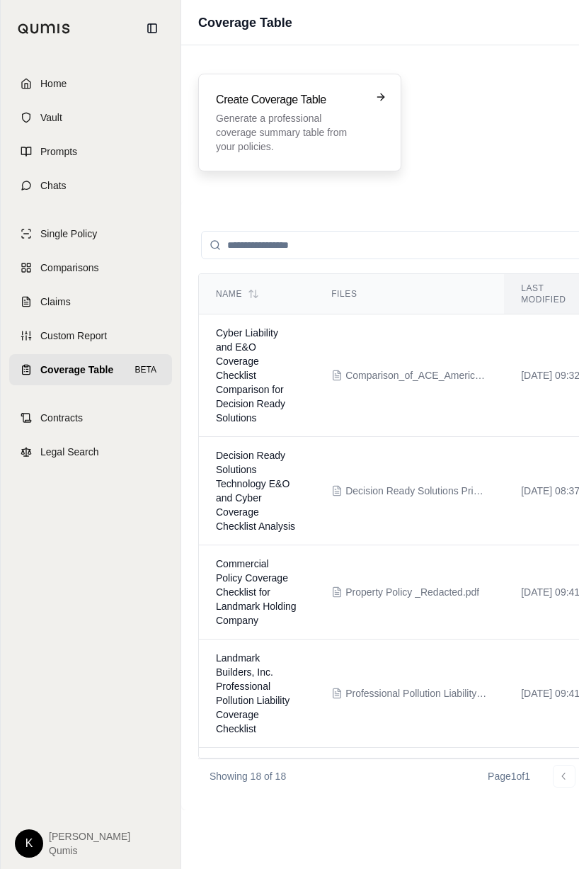
click at [299, 100] on h3 "Create Coverage Table" at bounding box center [290, 99] width 148 height 17
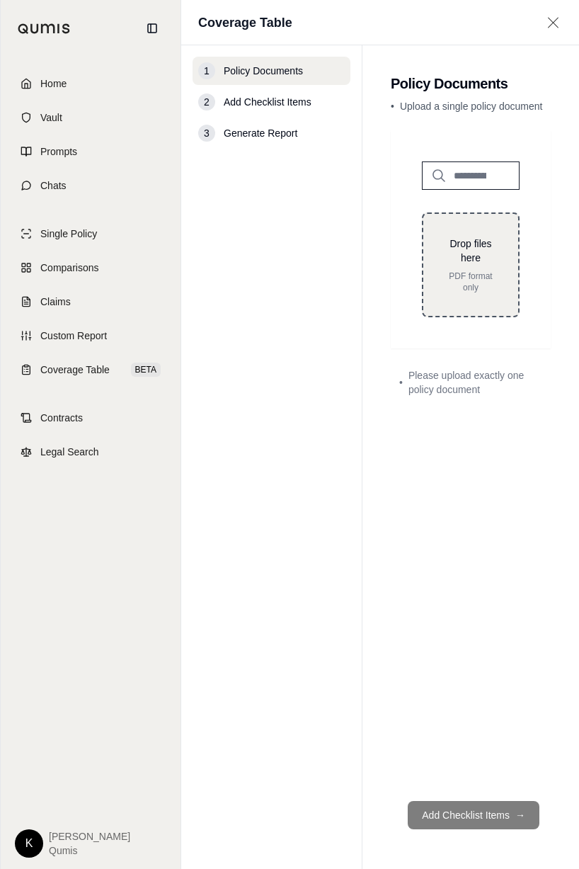
click at [477, 271] on p "PDF format only" at bounding box center [471, 282] width 50 height 23
type input "**********"
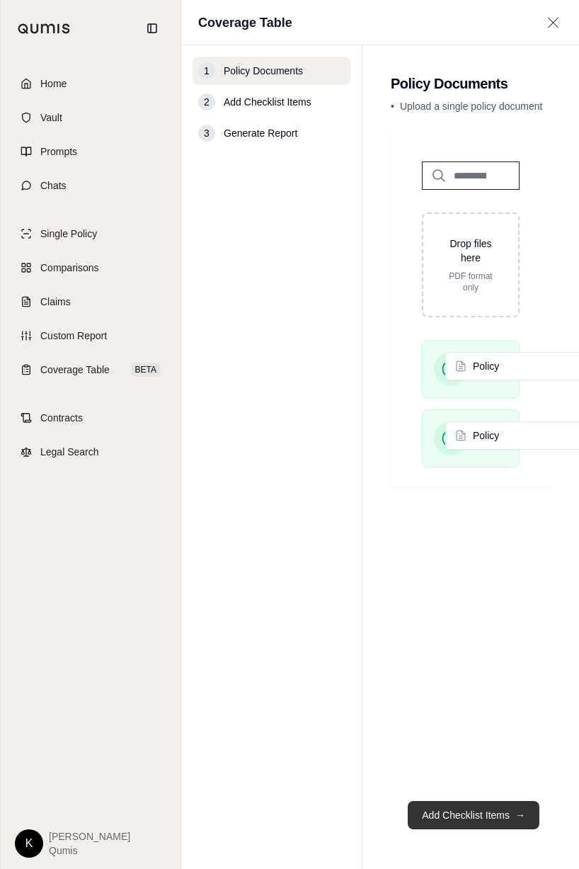
click at [477, 822] on button "Add Checklist Items →" at bounding box center [474, 815] width 132 height 28
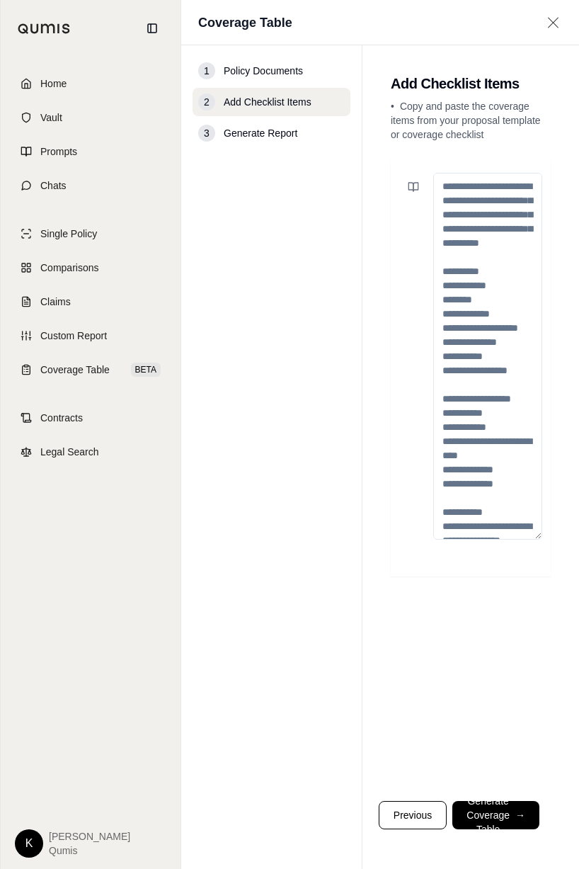
click at [453, 198] on textarea at bounding box center [487, 356] width 109 height 367
paste textarea "**********"
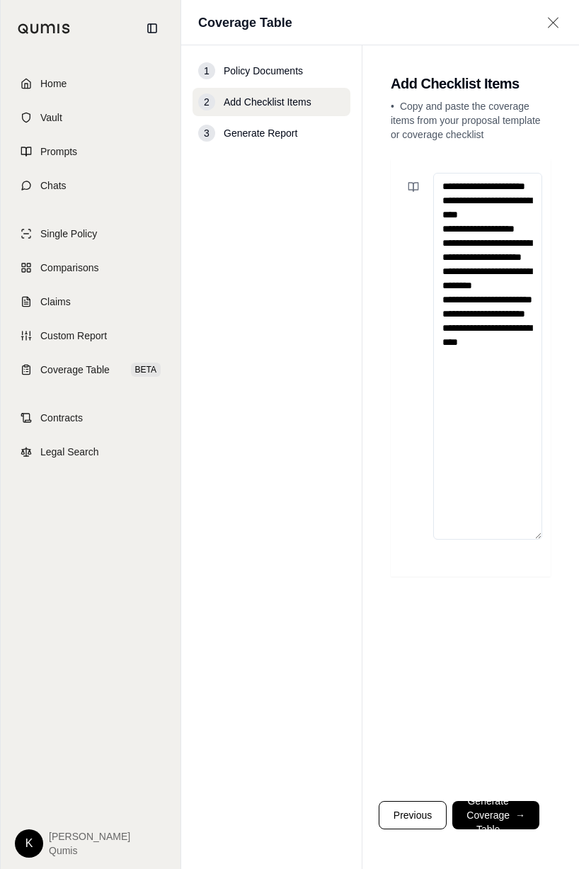
type textarea "**********"
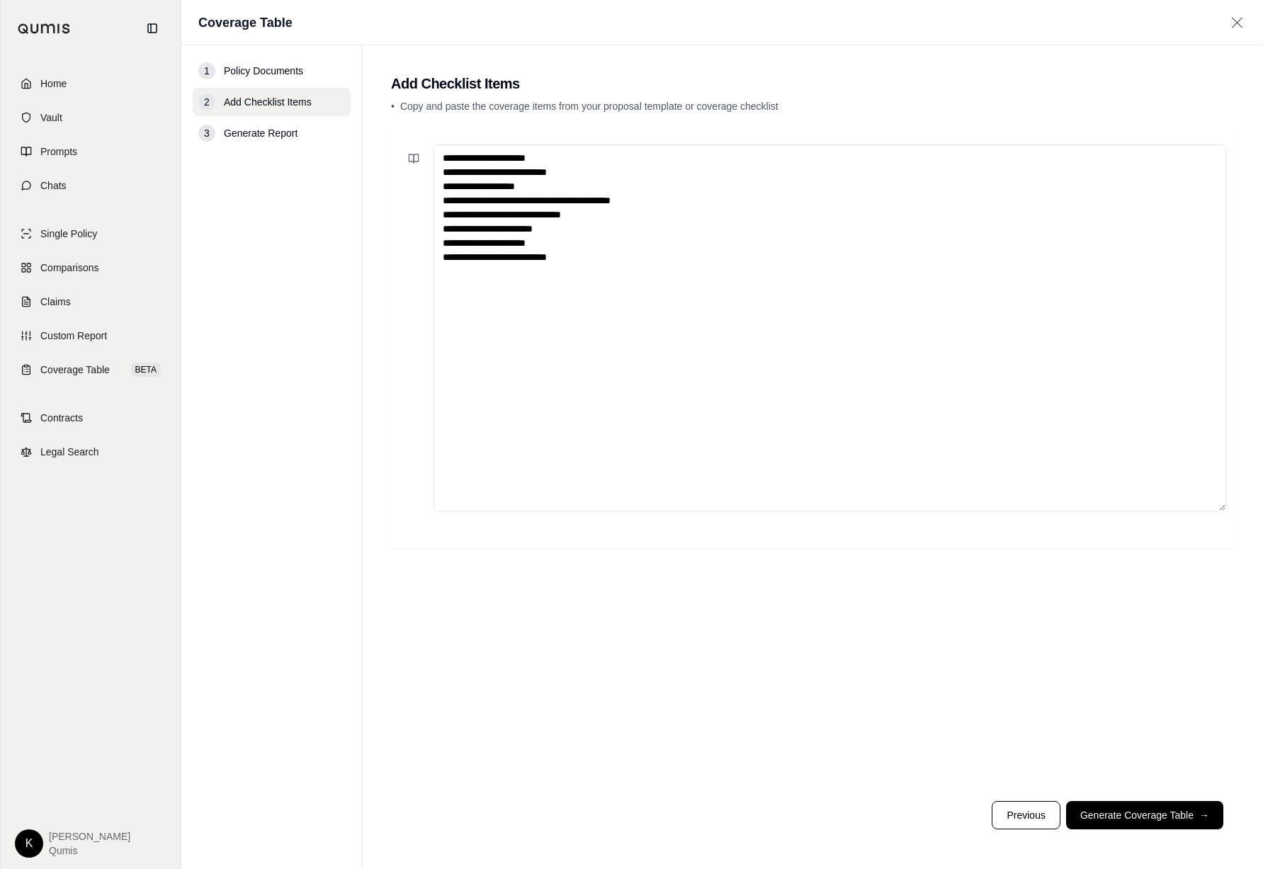
click at [585, 23] on icon at bounding box center [1237, 23] width 18 height 14
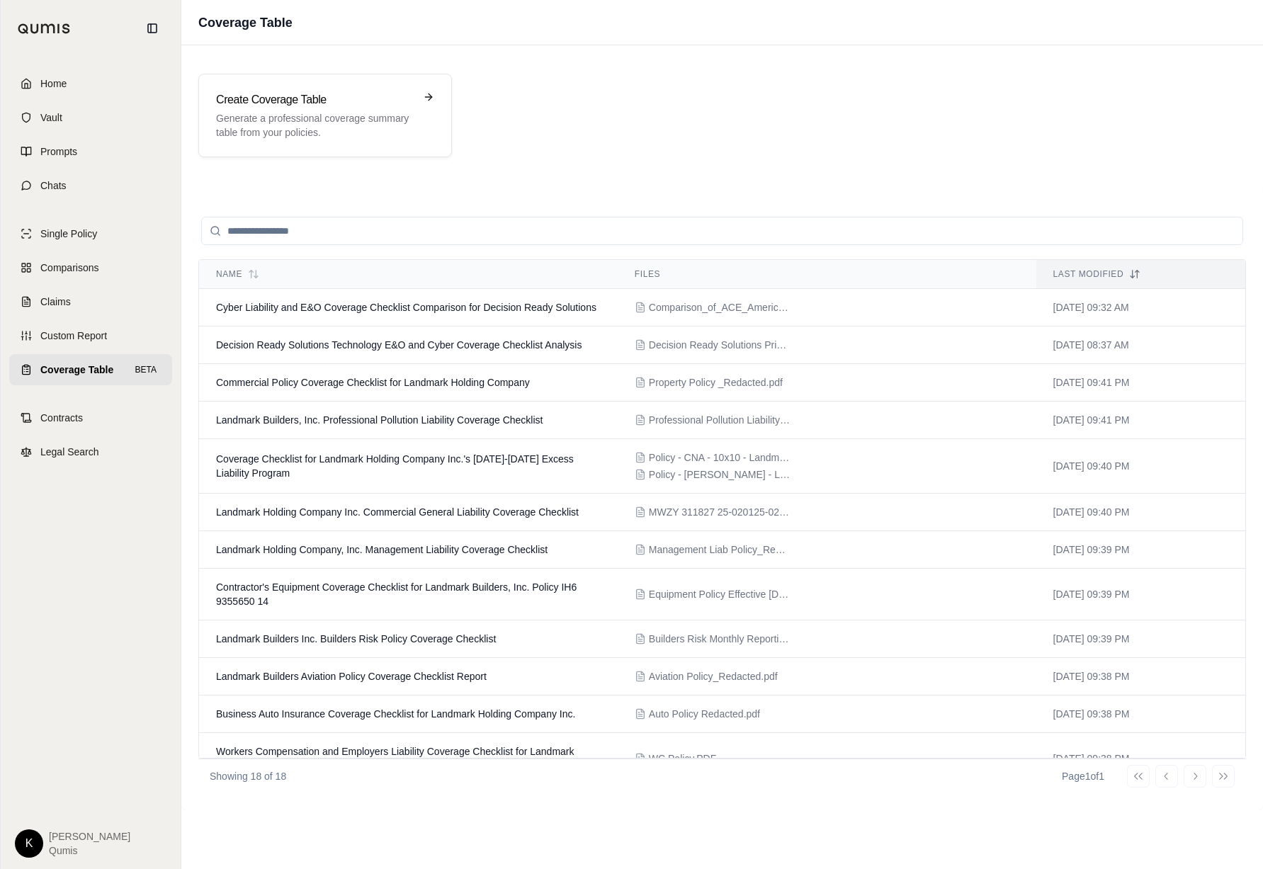
click at [96, 375] on span "Coverage Table" at bounding box center [76, 370] width 73 height 14
click at [251, 128] on p "Generate a professional coverage summary table from your policies." at bounding box center [315, 125] width 198 height 28
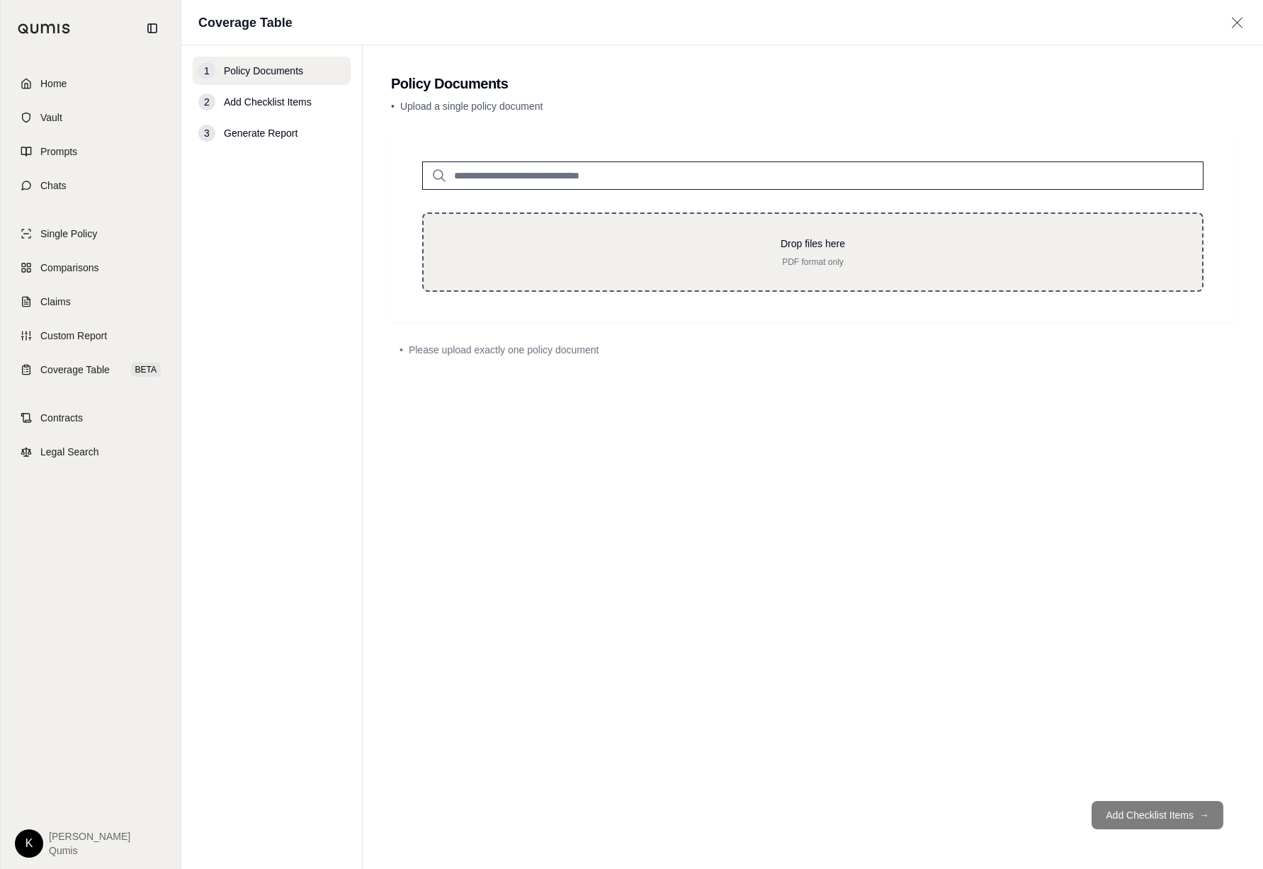
click at [585, 252] on div "Drop files here PDF format only" at bounding box center [812, 252] width 733 height 31
type input "**********"
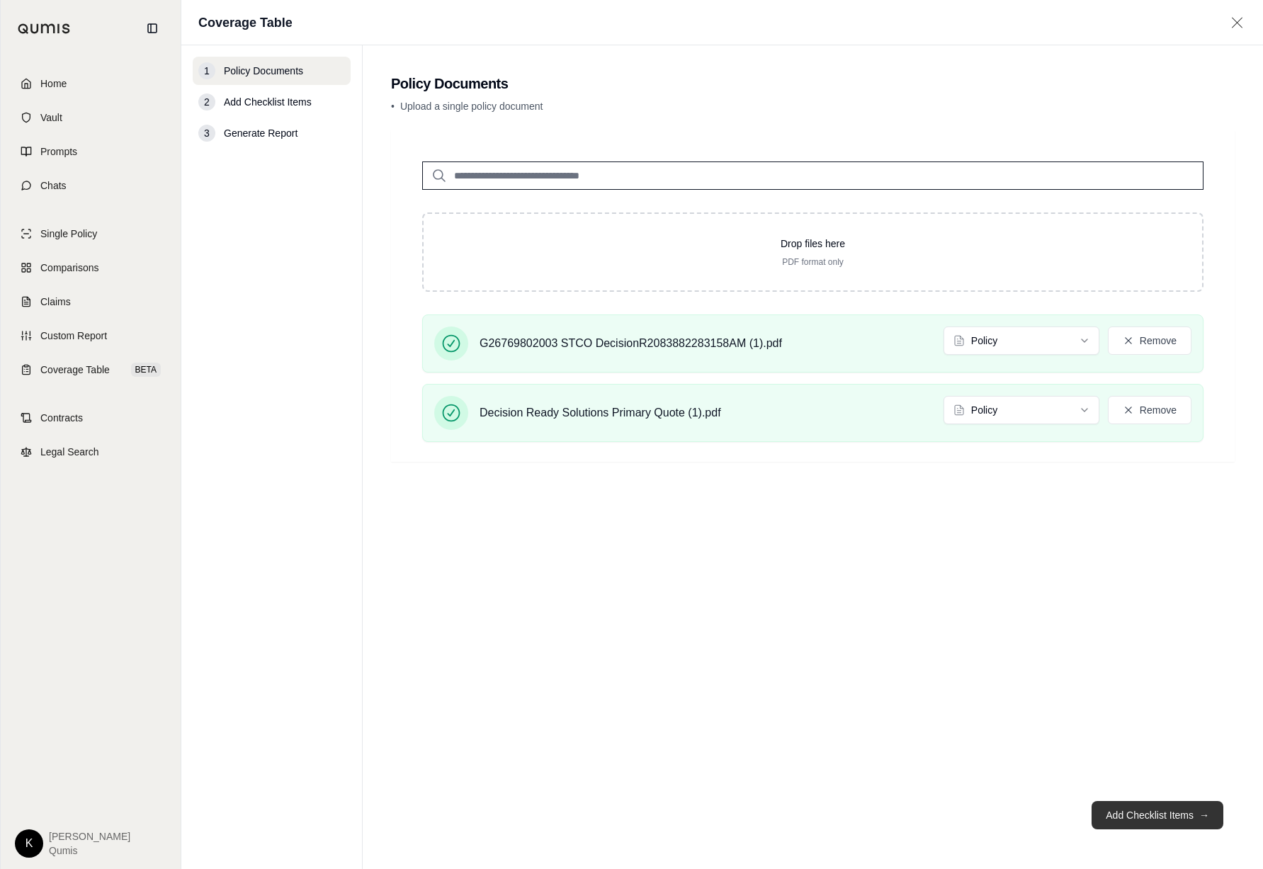
click at [585, 810] on button "Add Checklist Items →" at bounding box center [1158, 815] width 132 height 28
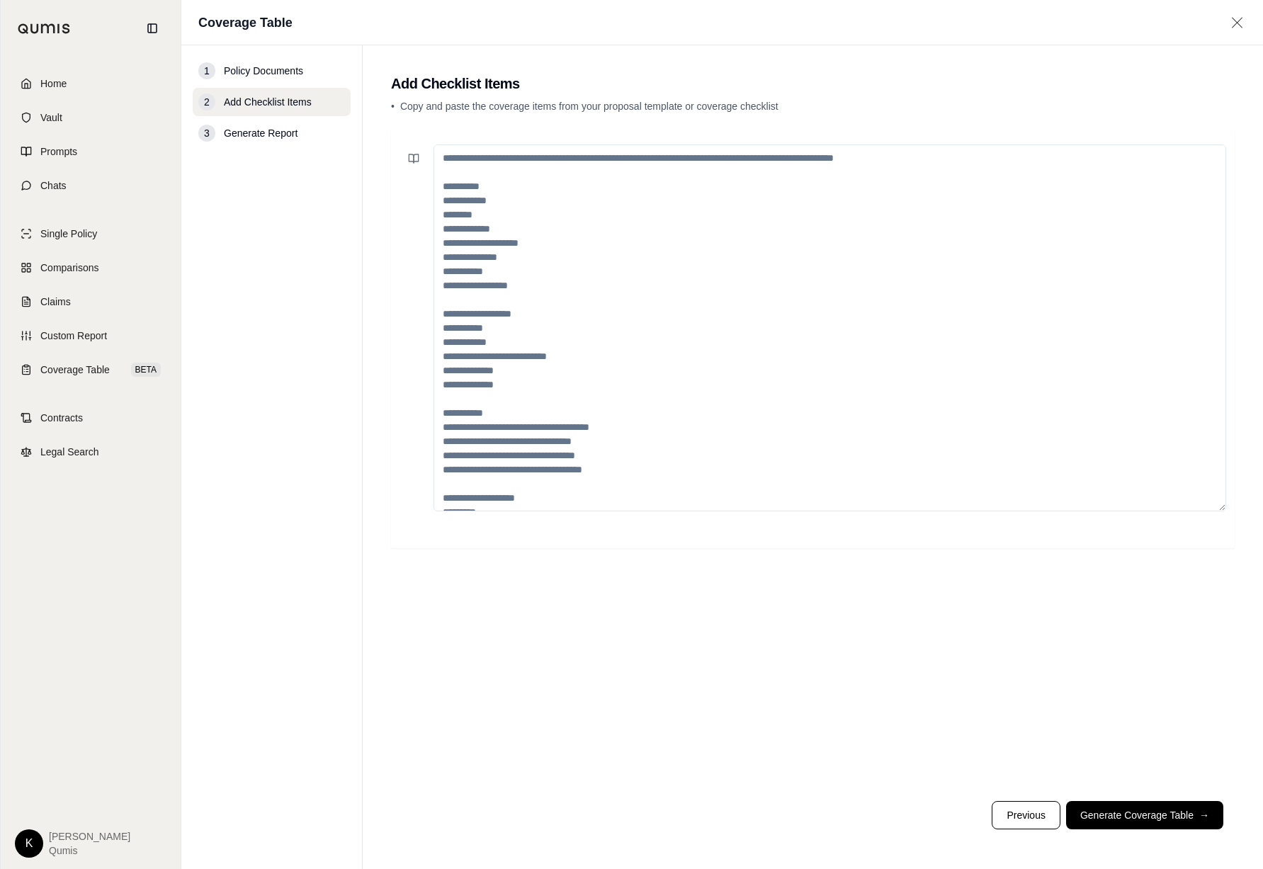
click at [514, 171] on textarea at bounding box center [829, 327] width 793 height 367
paste textarea "**********"
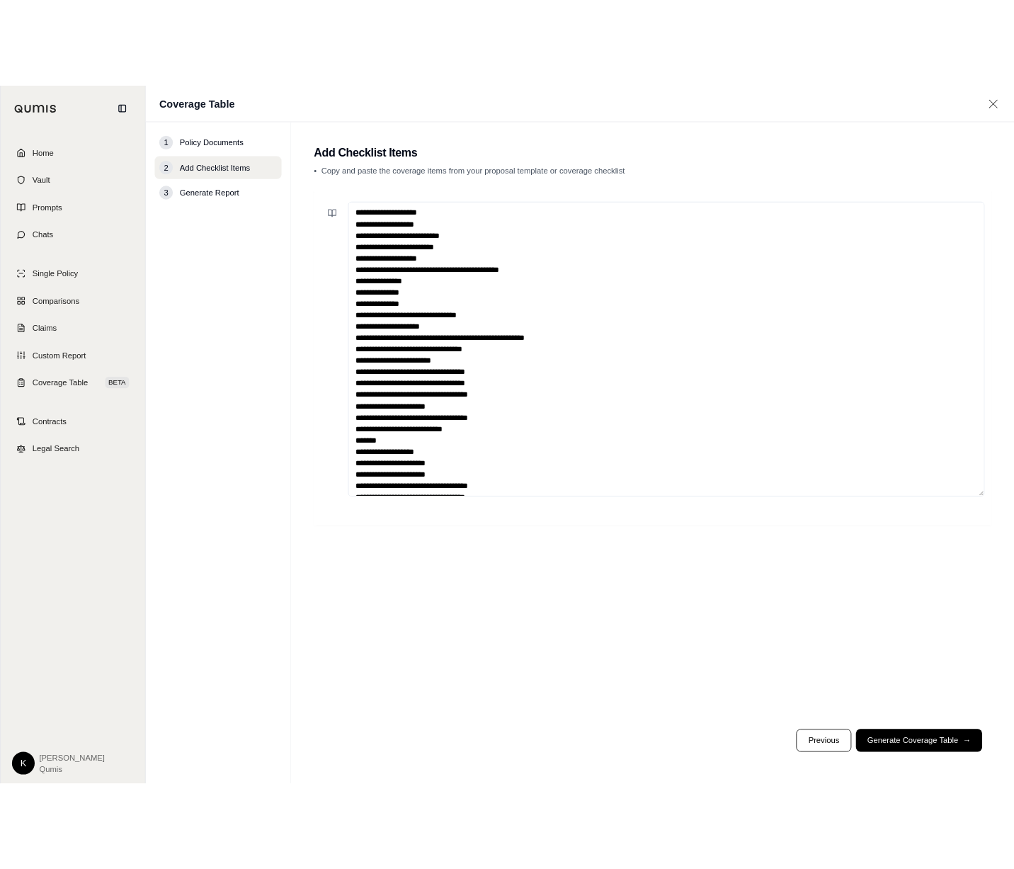
scroll to position [276, 0]
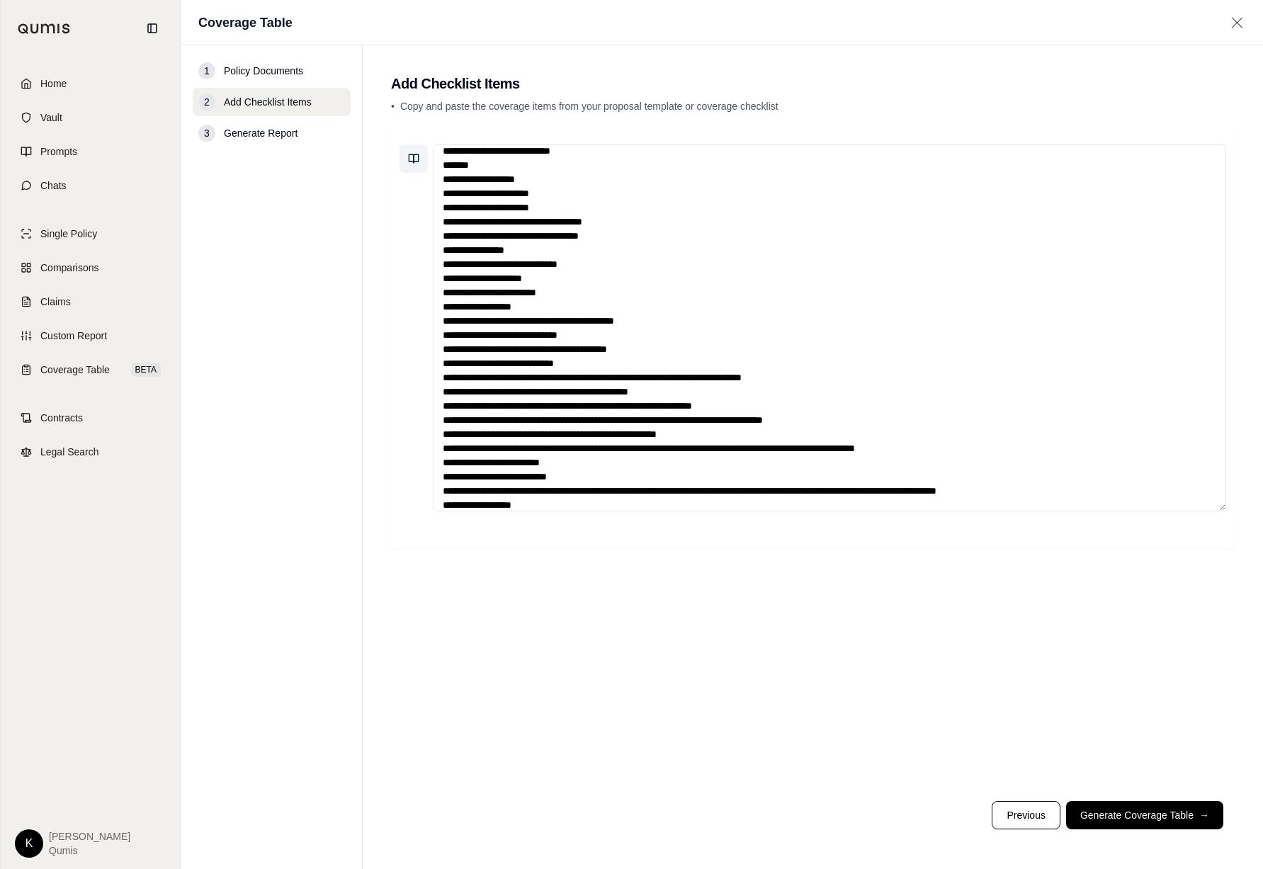
type textarea "**********"
click at [411, 161] on icon at bounding box center [411, 158] width 5 height 8
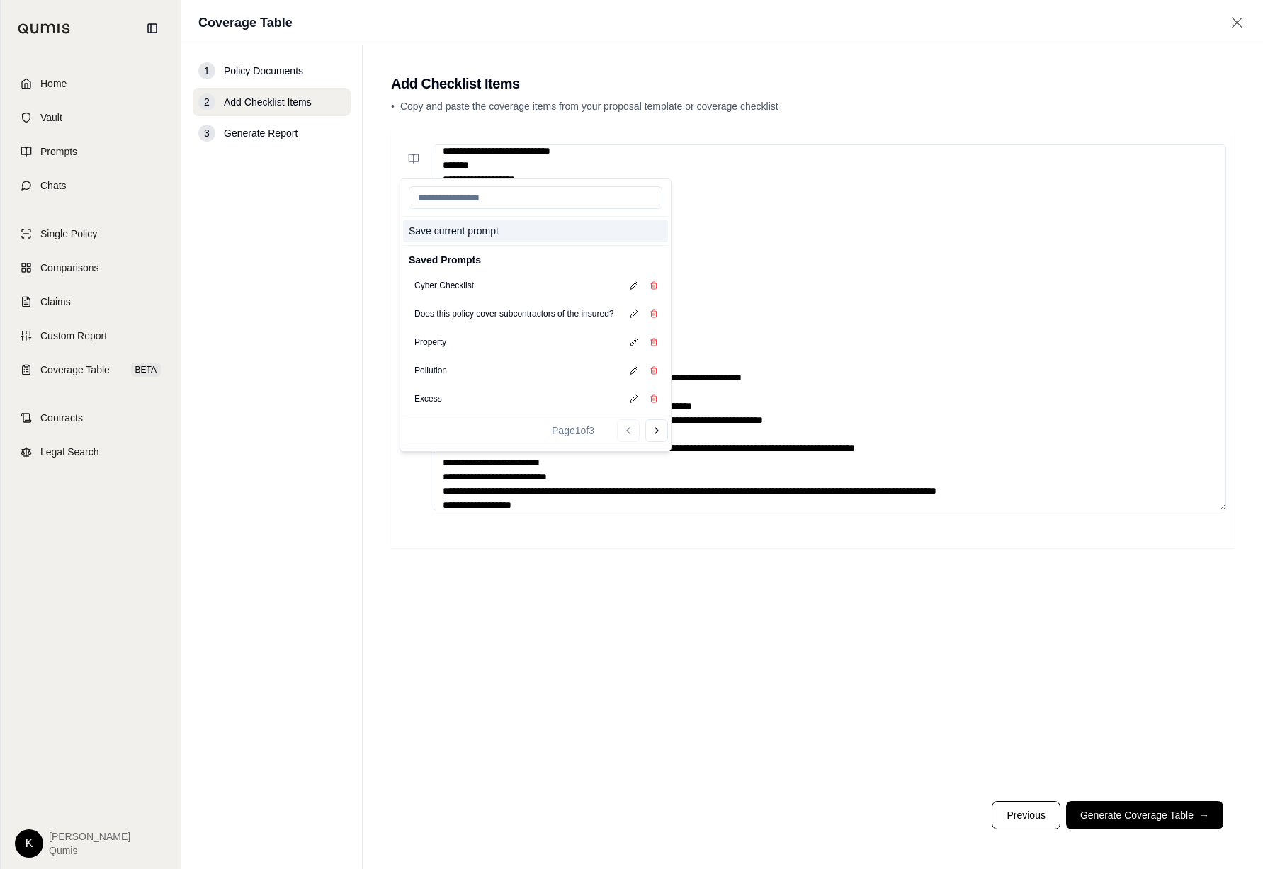
click at [439, 231] on button "Save current prompt" at bounding box center [535, 231] width 265 height 23
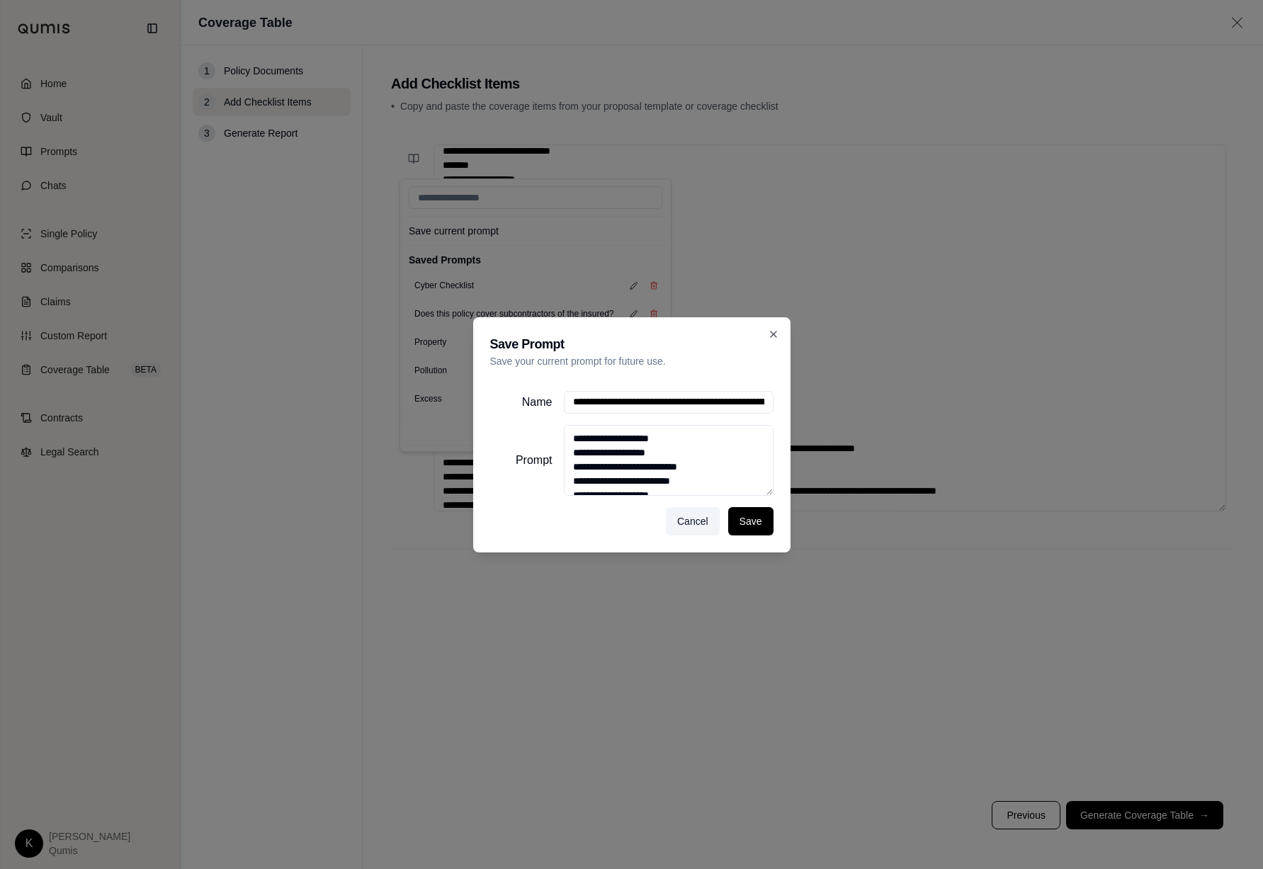
click at [579, 399] on input "Name" at bounding box center [669, 402] width 210 height 23
type input "**********"
click at [585, 523] on button "Save" at bounding box center [750, 521] width 45 height 28
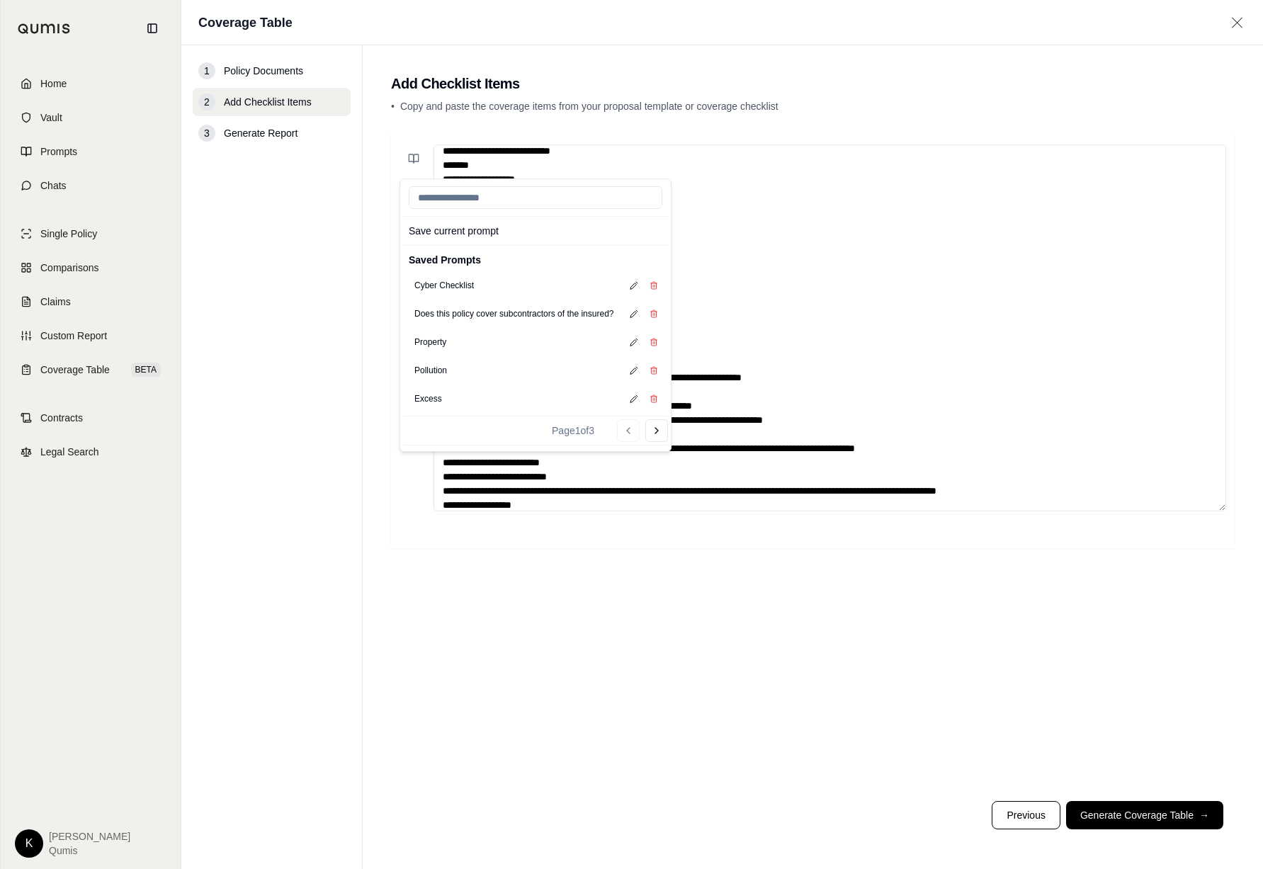
click at [585, 642] on div "Save current prompt Saved Prompts Cyber Checklist Does this policy cover subcon…" at bounding box center [813, 459] width 844 height 659
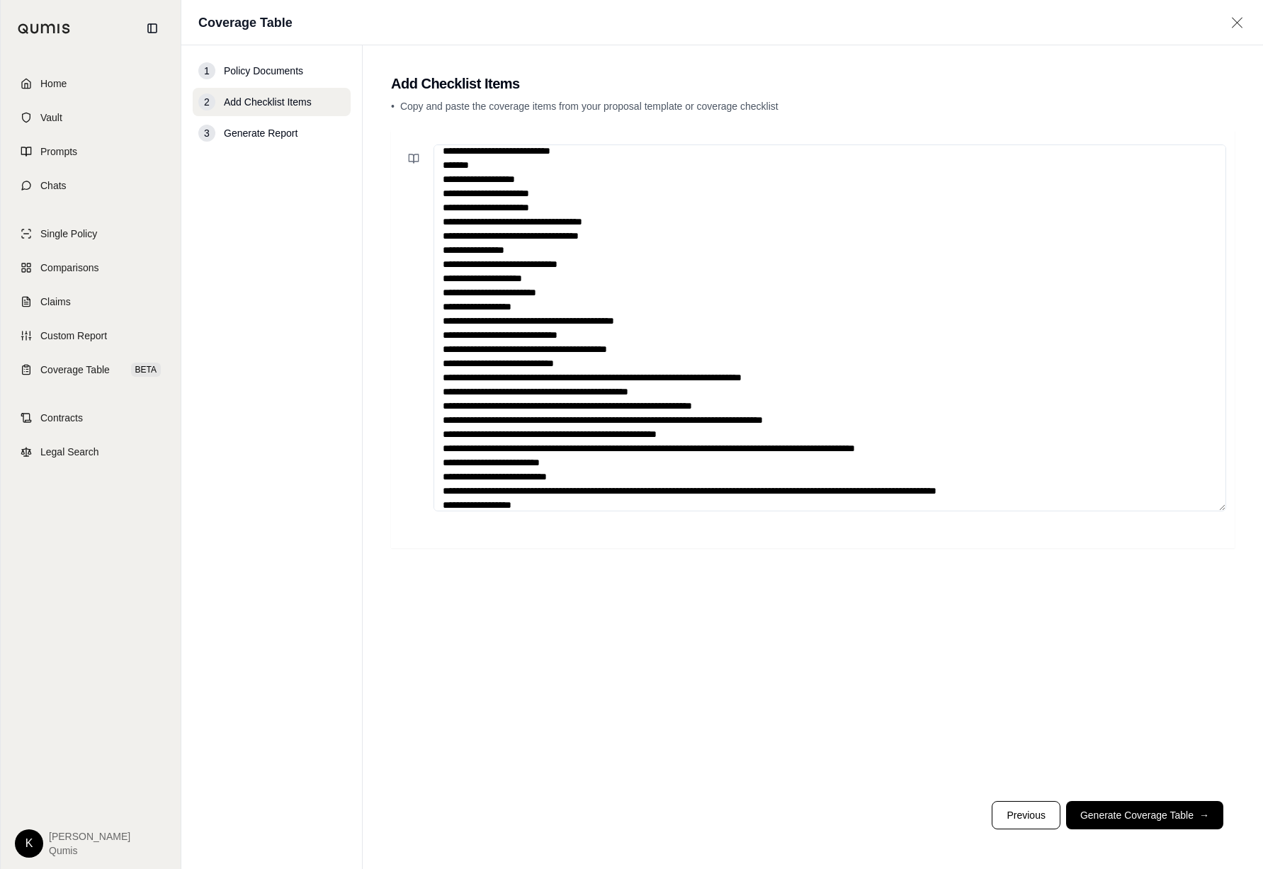
click at [585, 816] on button "Generate Coverage Table →" at bounding box center [1144, 815] width 157 height 28
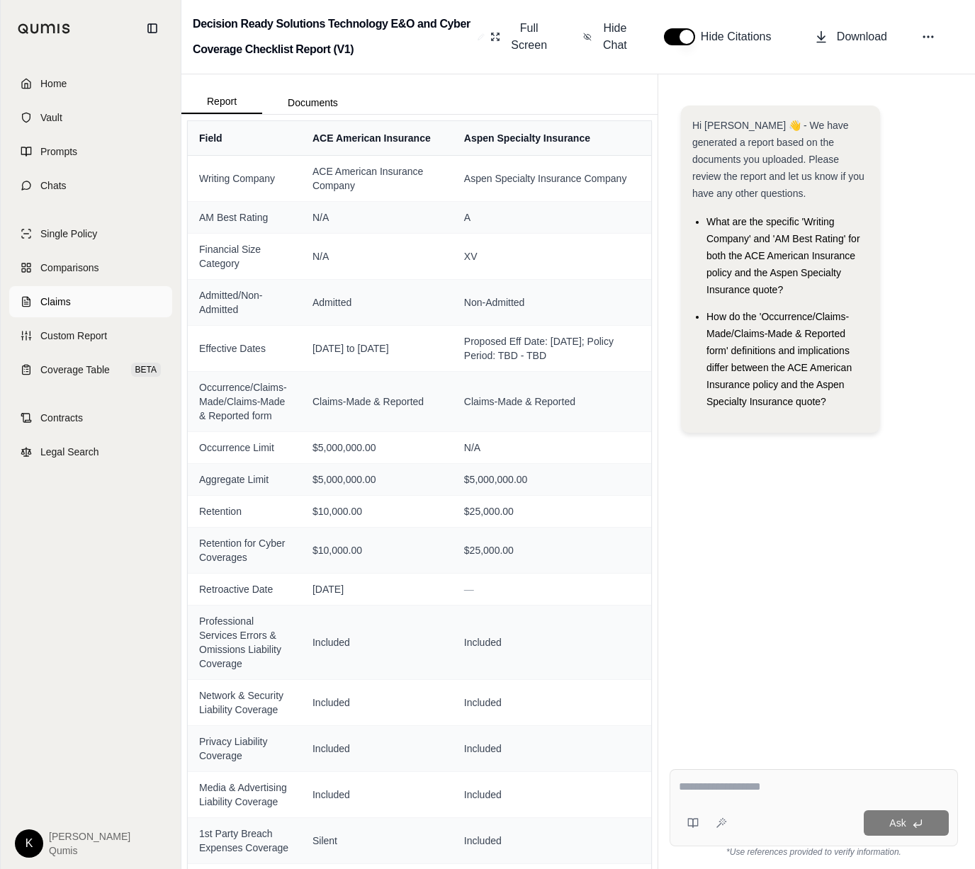
click at [71, 299] on link "Claims" at bounding box center [90, 301] width 163 height 31
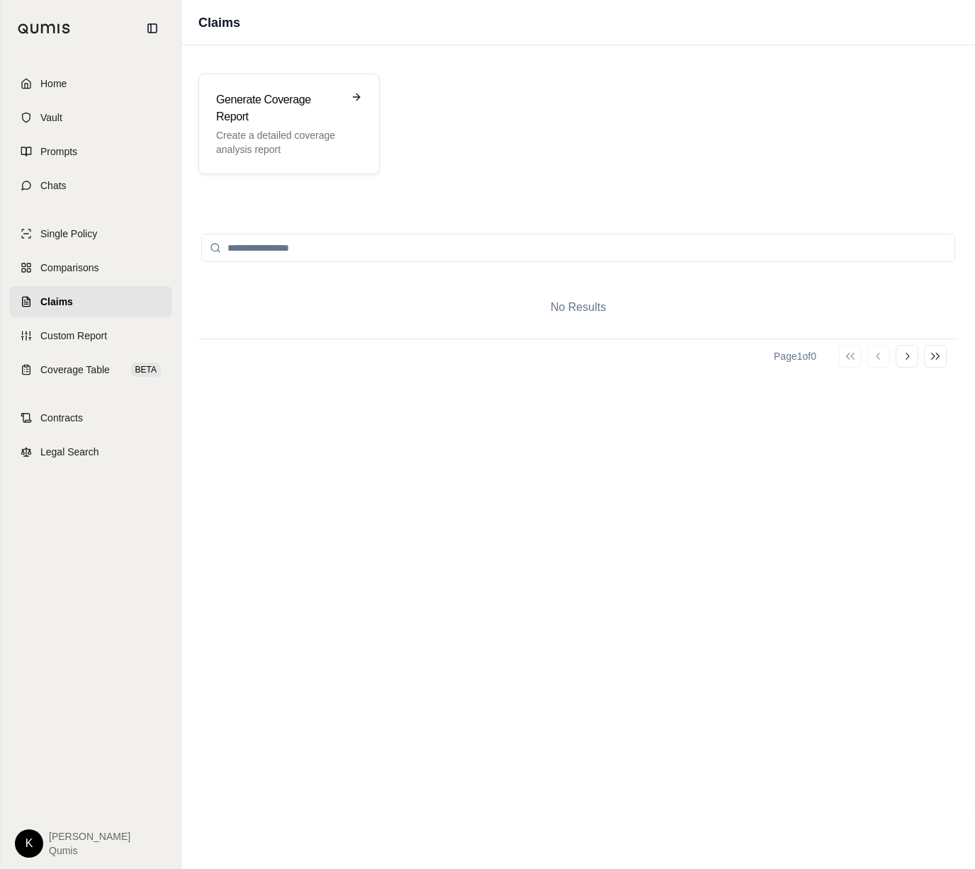
click at [59, 844] on span "Qumis" at bounding box center [89, 851] width 81 height 14
click at [23, 843] on html "Home Vault Prompts Chats Single Policy Comparisons Claims Custom Report Coverag…" at bounding box center [487, 434] width 975 height 869
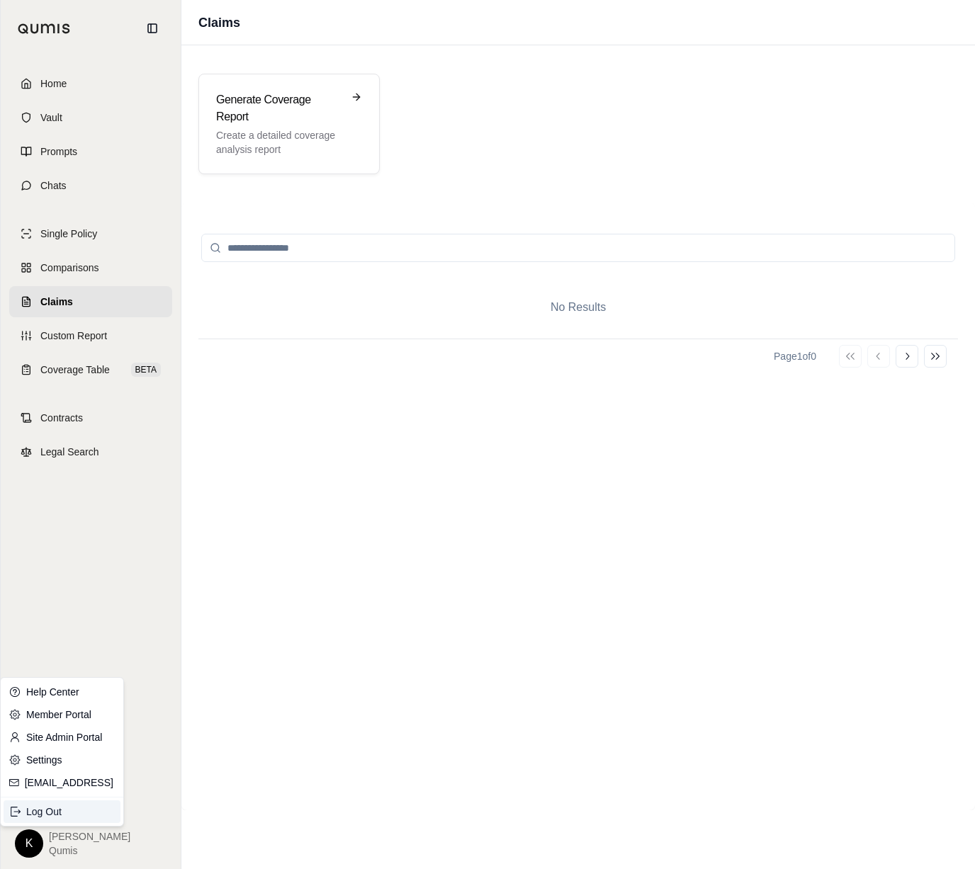
click at [54, 815] on div "Log Out" at bounding box center [62, 811] width 117 height 23
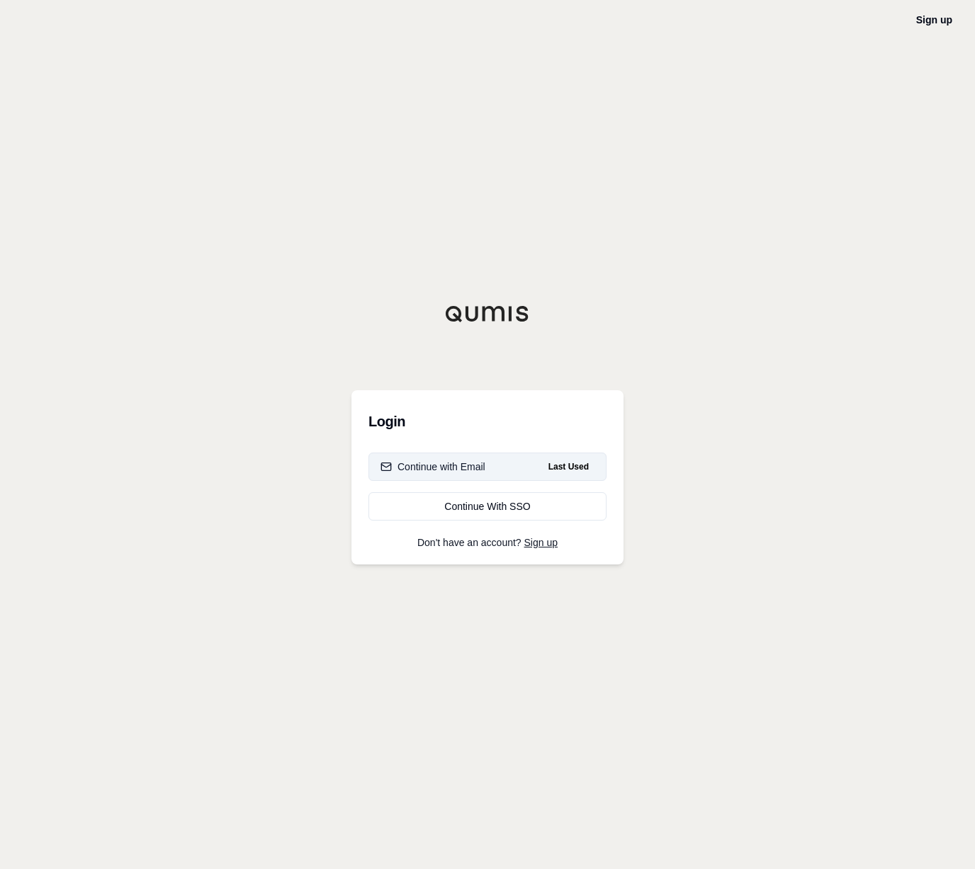
click at [458, 475] on button "Continue with Email Last Used" at bounding box center [487, 467] width 238 height 28
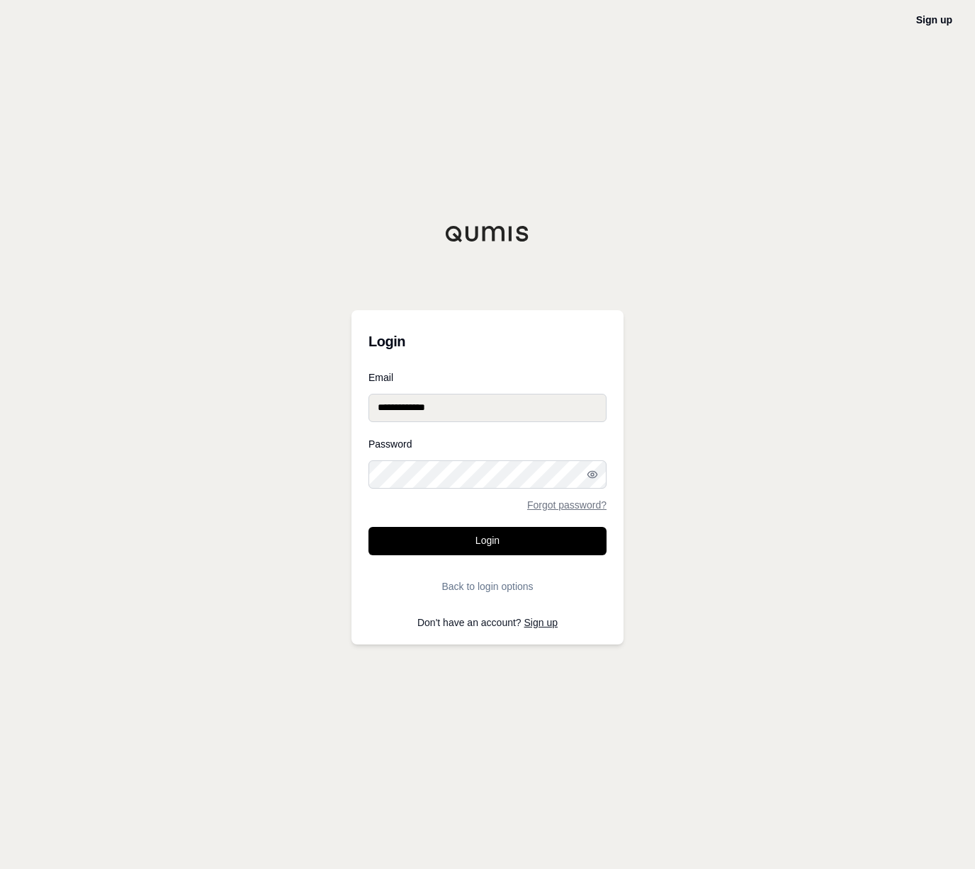
click at [395, 409] on input "**********" at bounding box center [487, 408] width 238 height 28
type input "**********"
click at [496, 539] on button "Login" at bounding box center [487, 541] width 238 height 28
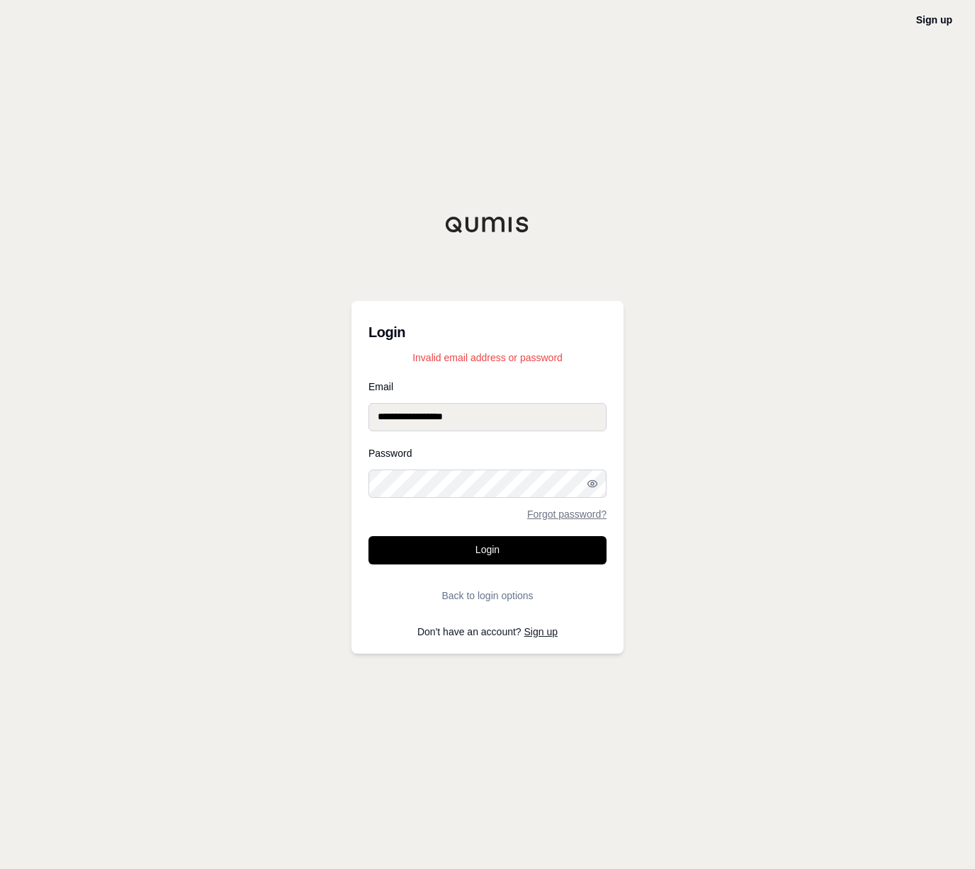
click at [368, 536] on button "Login" at bounding box center [487, 550] width 238 height 28
click at [528, 552] on button "Login" at bounding box center [487, 550] width 238 height 28
click at [582, 516] on link "Forgot password?" at bounding box center [566, 514] width 79 height 10
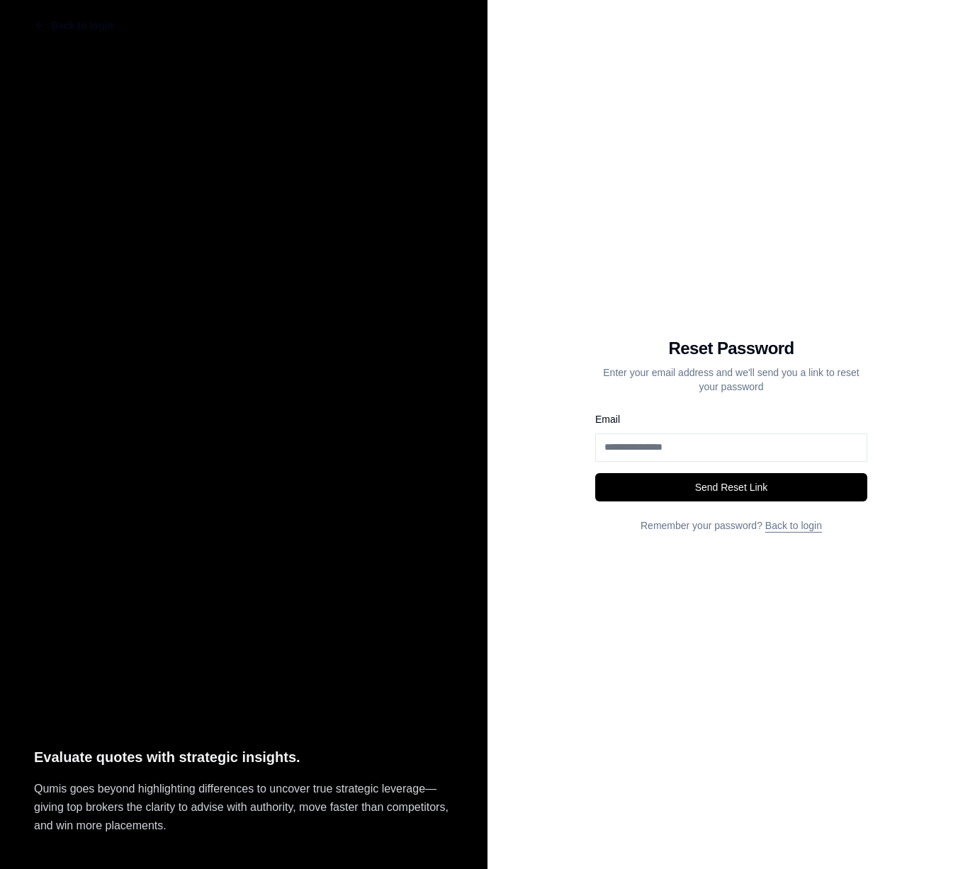
click at [585, 451] on input "Email" at bounding box center [731, 447] width 272 height 28
type input "**********"
click at [585, 473] on button "Send Reset Link" at bounding box center [731, 487] width 272 height 28
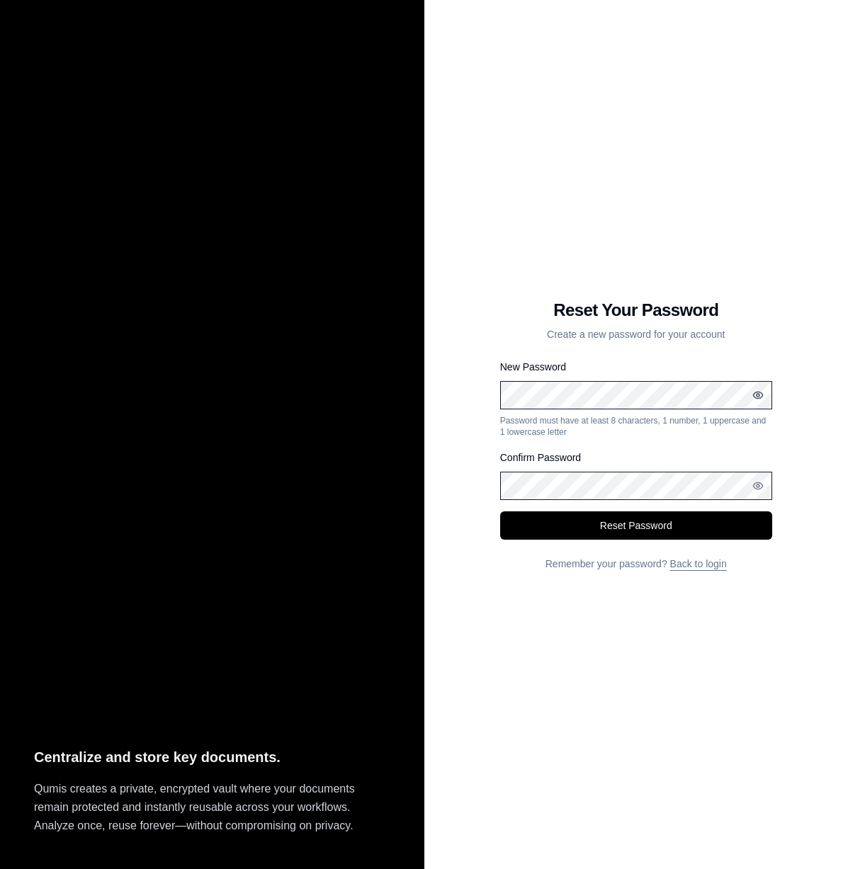
click at [761, 398] on icon "button" at bounding box center [757, 395] width 11 height 11
click at [759, 486] on circle "button" at bounding box center [757, 485] width 3 height 3
click at [725, 533] on button "Reset Password" at bounding box center [636, 525] width 272 height 28
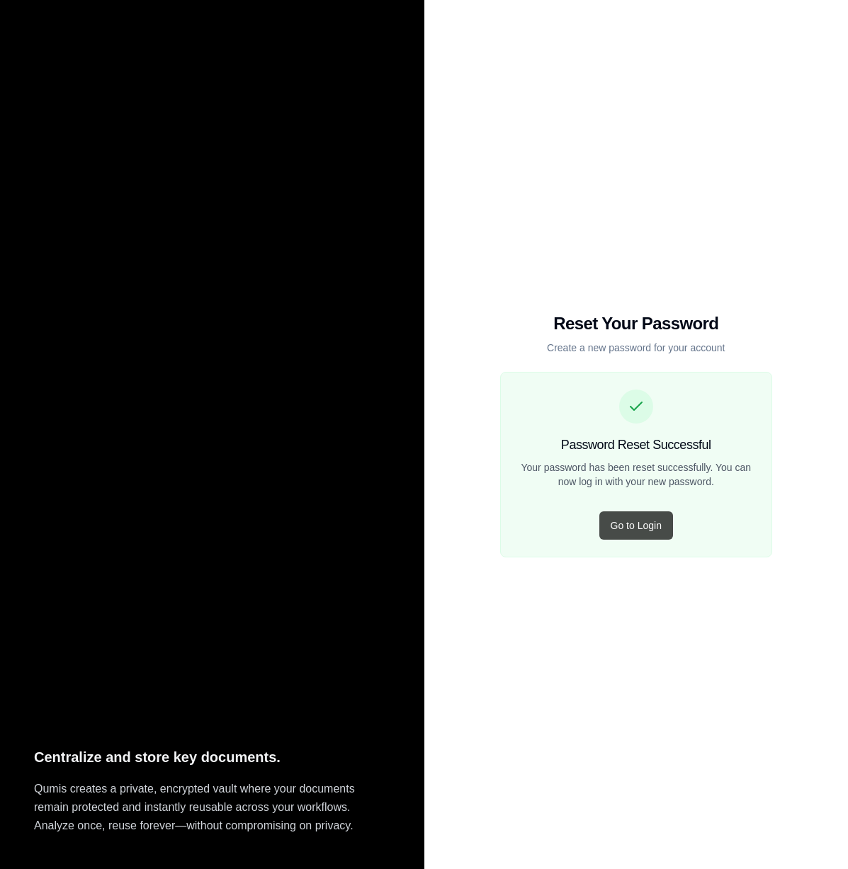
click at [613, 516] on button "Go to Login" at bounding box center [636, 525] width 74 height 28
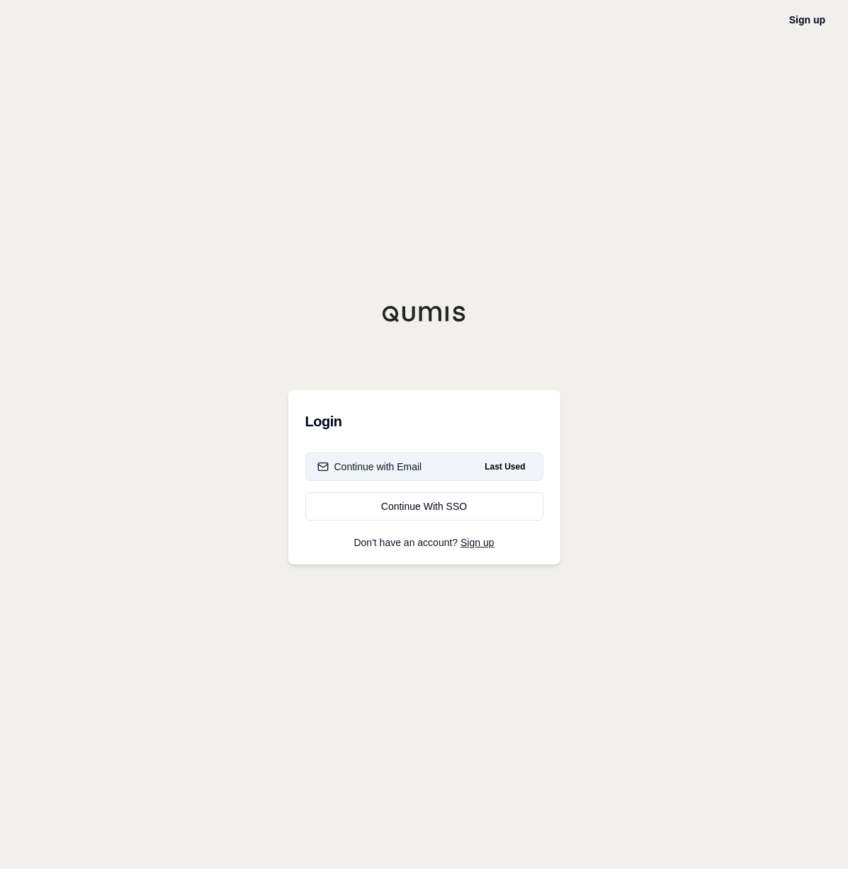
click at [394, 465] on div "Continue with Email" at bounding box center [369, 467] width 105 height 14
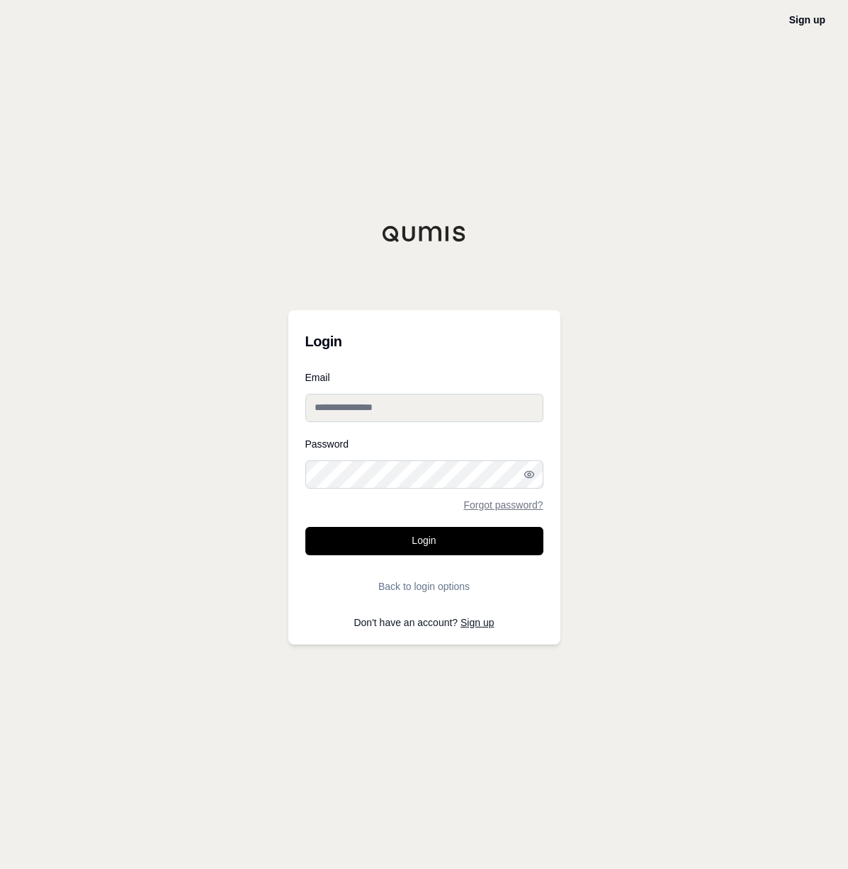
type input "**********"
click at [360, 407] on input "**********" at bounding box center [424, 408] width 238 height 28
click at [533, 477] on icon "button" at bounding box center [528, 474] width 11 height 11
click at [473, 541] on button "Login" at bounding box center [424, 541] width 238 height 28
